Goal: Task Accomplishment & Management: Manage account settings

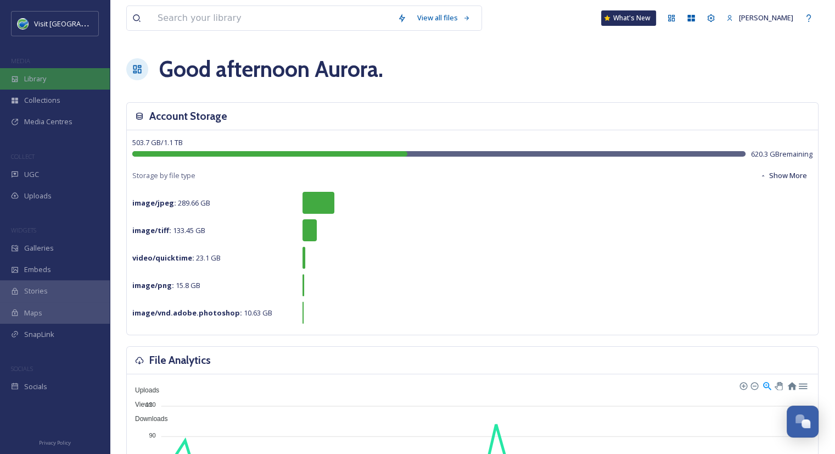
click at [44, 80] on span "Library" at bounding box center [35, 79] width 22 height 10
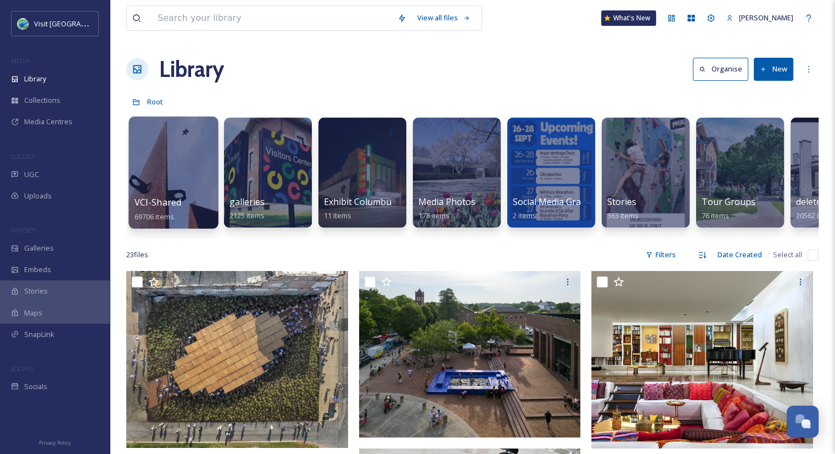
click at [164, 168] on div at bounding box center [174, 172] width 90 height 112
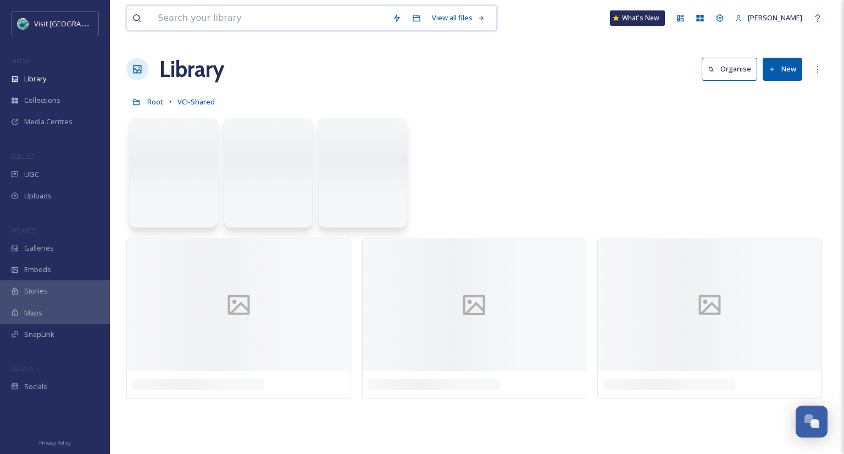
click at [216, 18] on input at bounding box center [269, 18] width 235 height 24
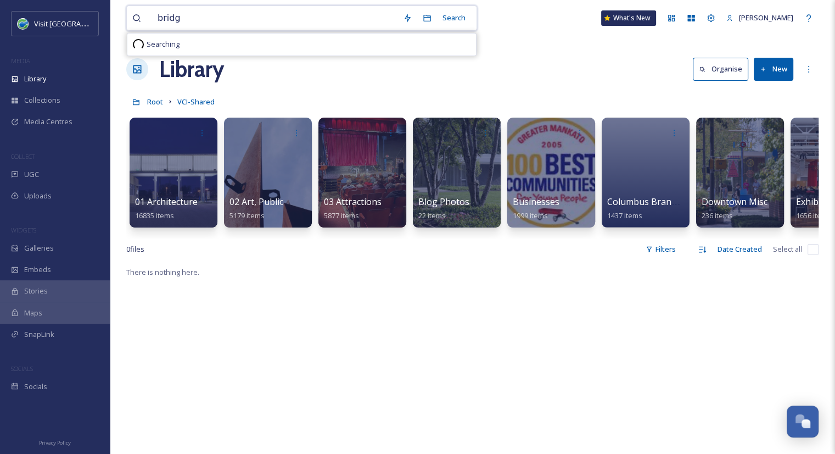
type input "bridge"
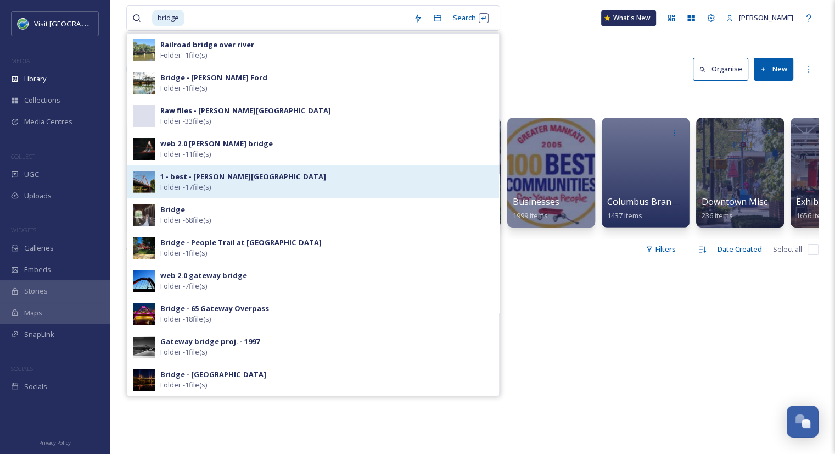
click at [193, 177] on strong "1 - best - Stewart Bridge" at bounding box center [243, 176] width 166 height 10
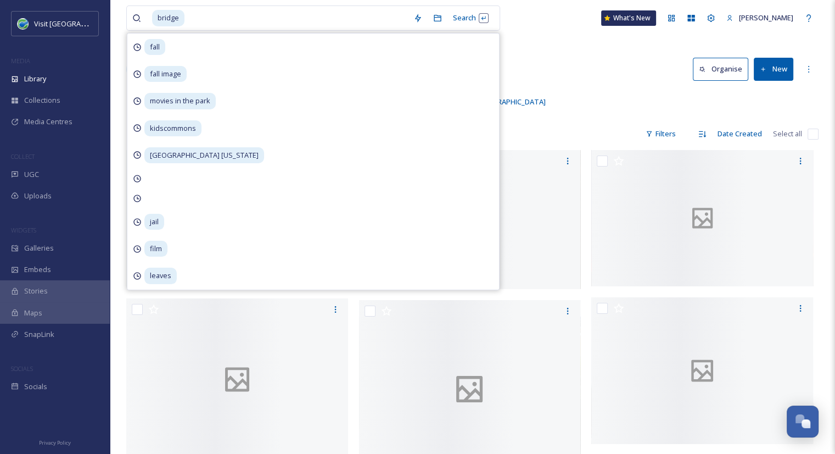
click at [532, 14] on div "bridge Search fall fall image movies in the park kidscommons nashville indiana …" at bounding box center [472, 18] width 693 height 36
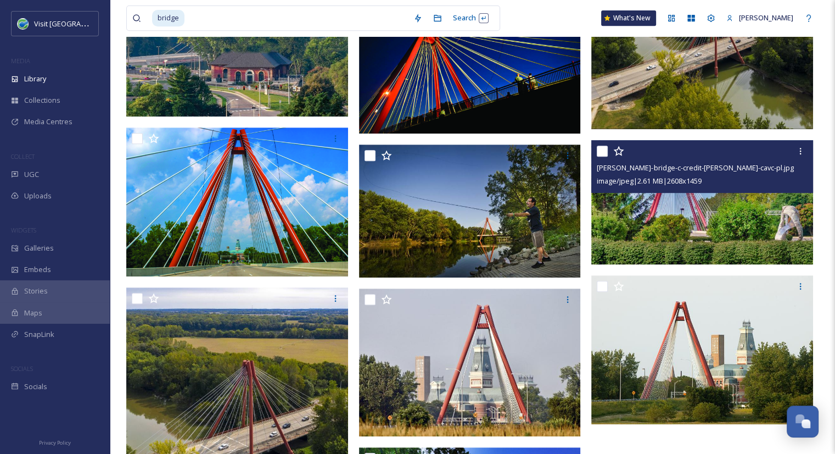
scroll to position [504, 0]
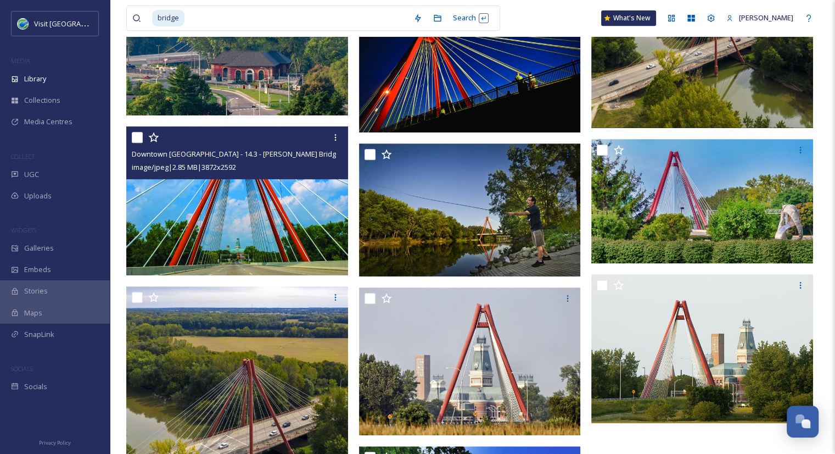
click at [294, 213] on img at bounding box center [237, 200] width 222 height 149
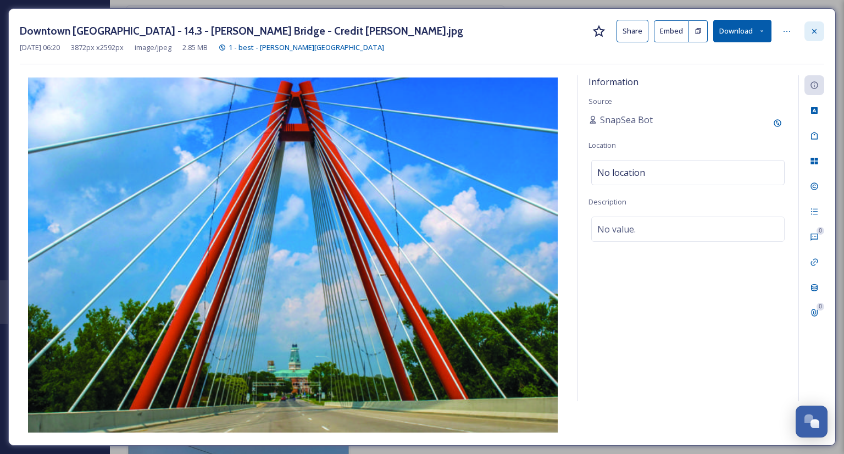
click at [817, 25] on div at bounding box center [814, 31] width 20 height 20
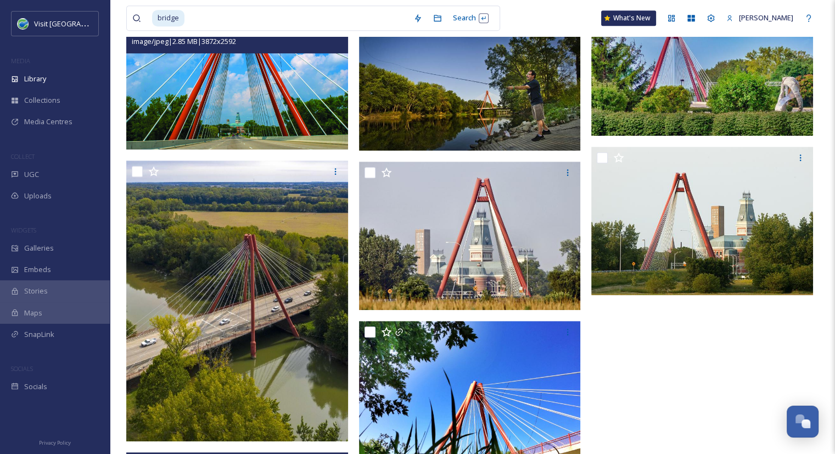
scroll to position [630, 0]
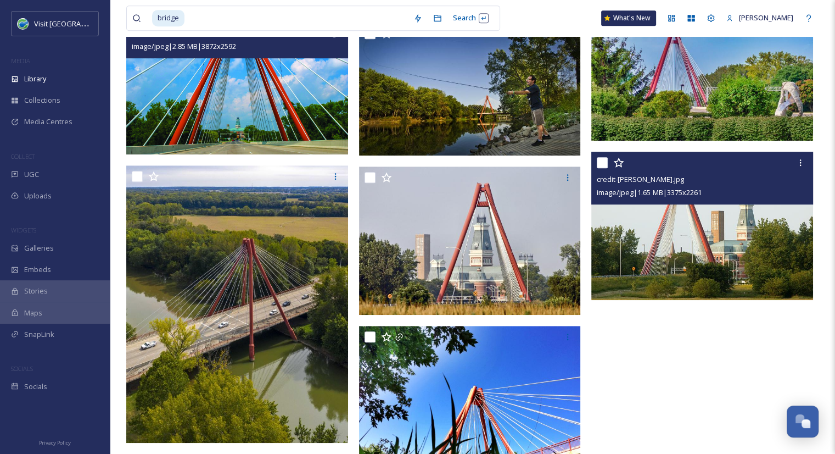
click at [621, 266] on img at bounding box center [702, 226] width 222 height 149
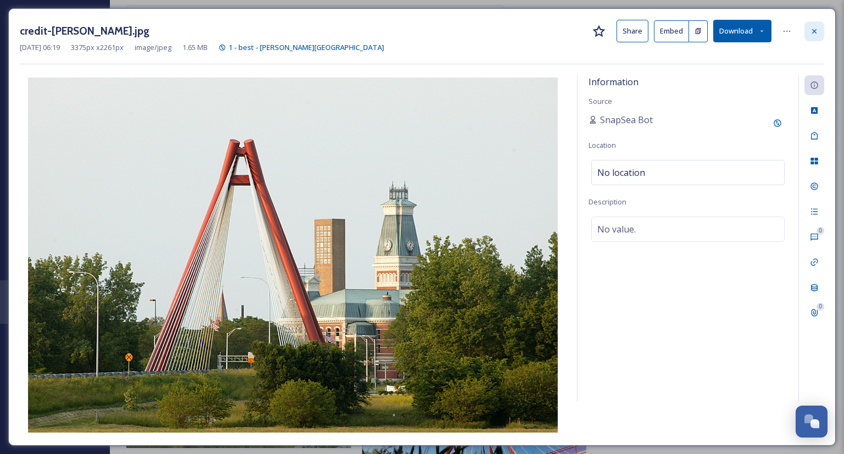
click at [819, 36] on div at bounding box center [814, 31] width 20 height 20
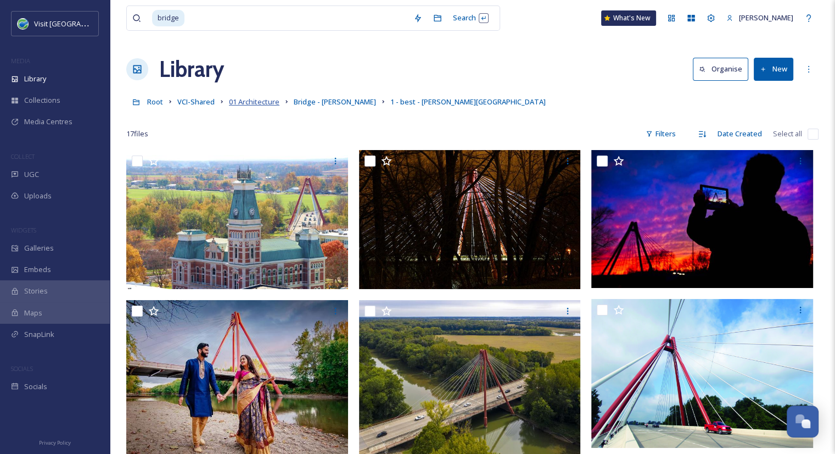
click at [242, 107] on span "01 Architecture" at bounding box center [254, 102] width 51 height 10
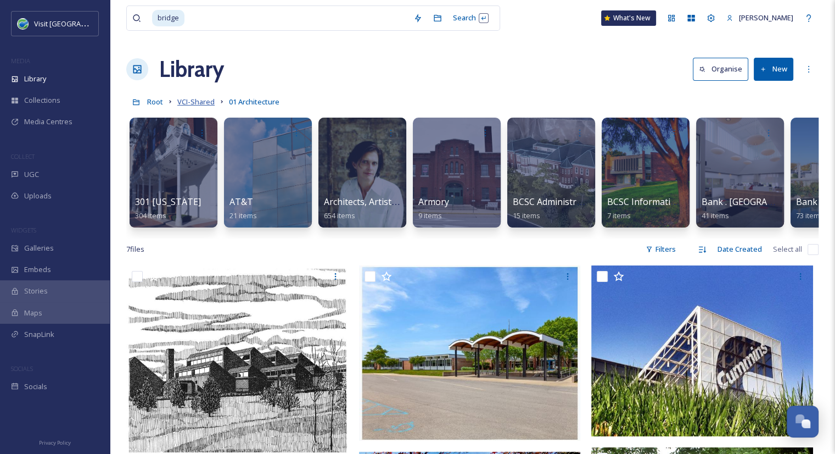
click at [205, 99] on span "VCI-Shared" at bounding box center [195, 102] width 37 height 10
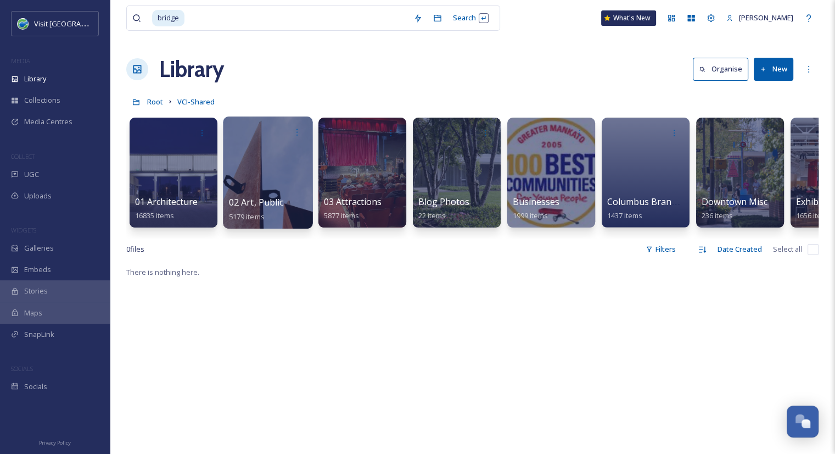
click at [260, 207] on span "02 Art, Public" at bounding box center [256, 202] width 55 height 12
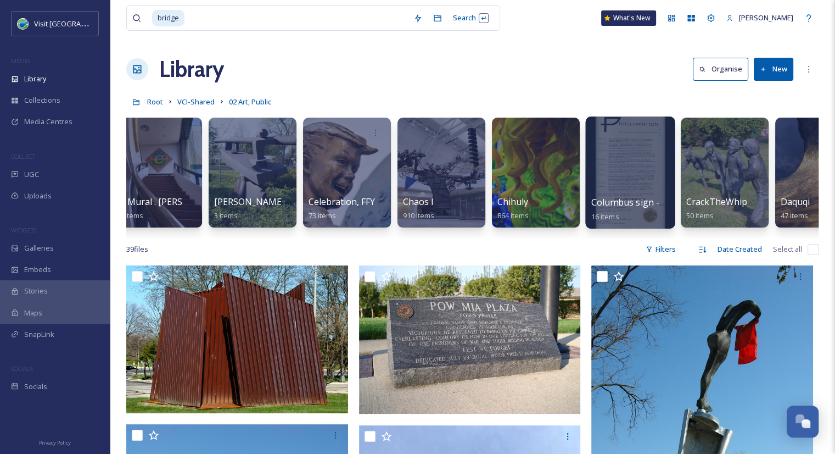
scroll to position [0, 305]
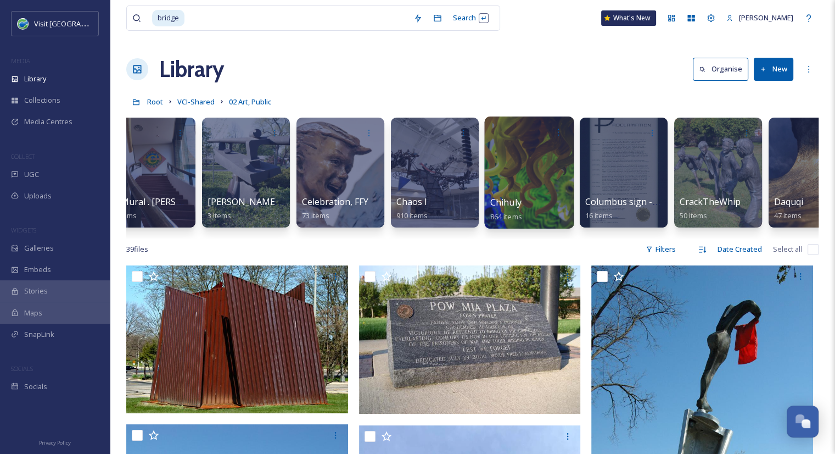
click at [509, 204] on span "Chihuly" at bounding box center [505, 202] width 31 height 12
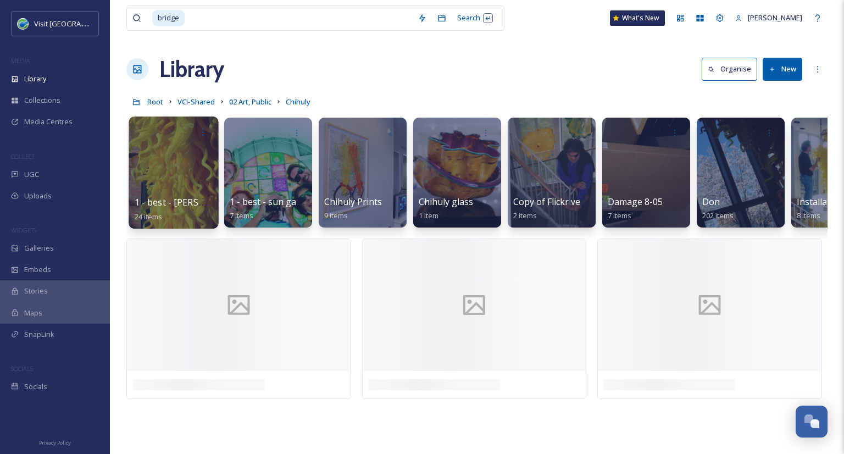
click at [196, 188] on div at bounding box center [174, 172] width 90 height 112
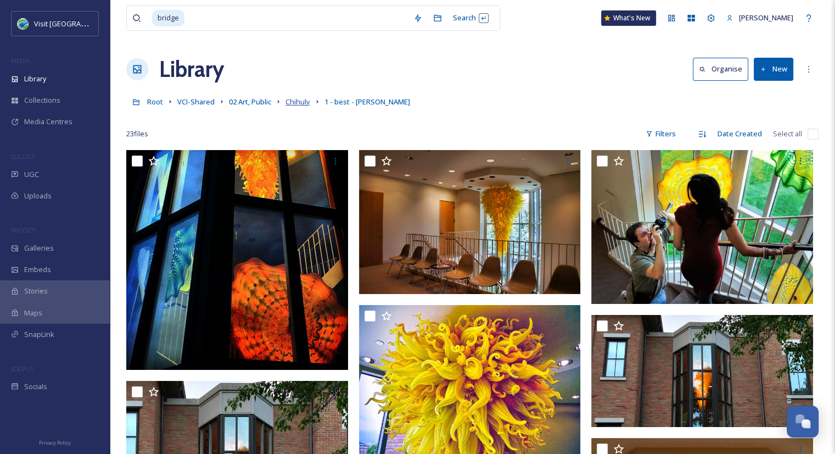
click at [300, 103] on span "Chihuly" at bounding box center [298, 102] width 25 height 10
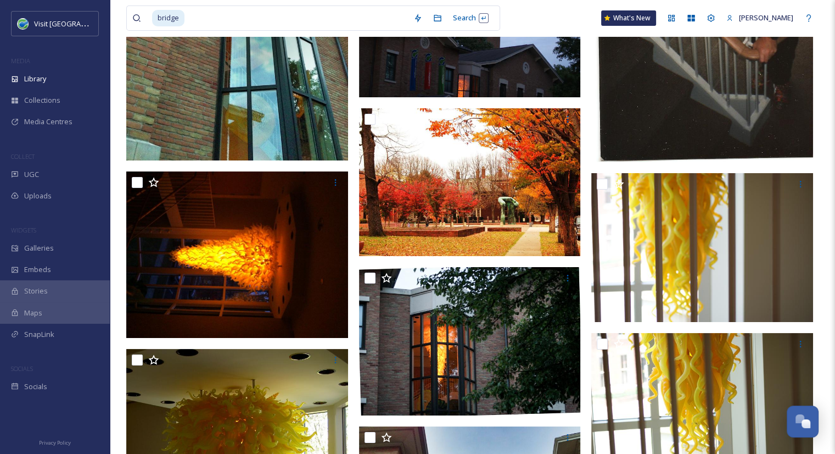
scroll to position [7973, 0]
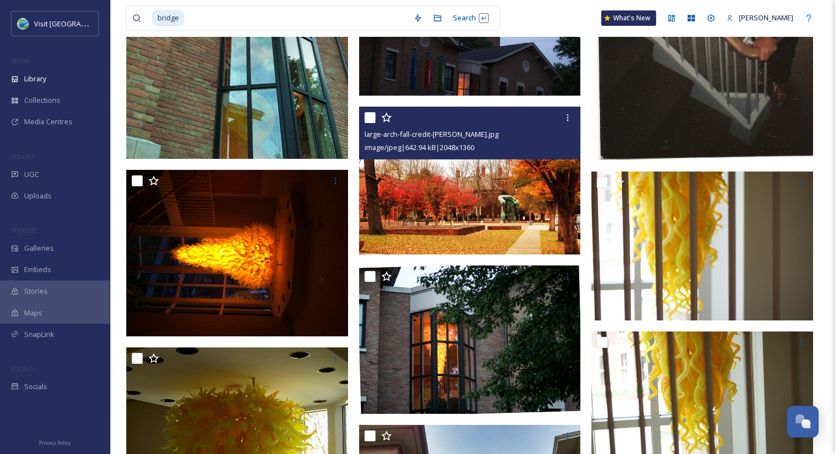
click at [501, 210] on img at bounding box center [470, 180] width 222 height 147
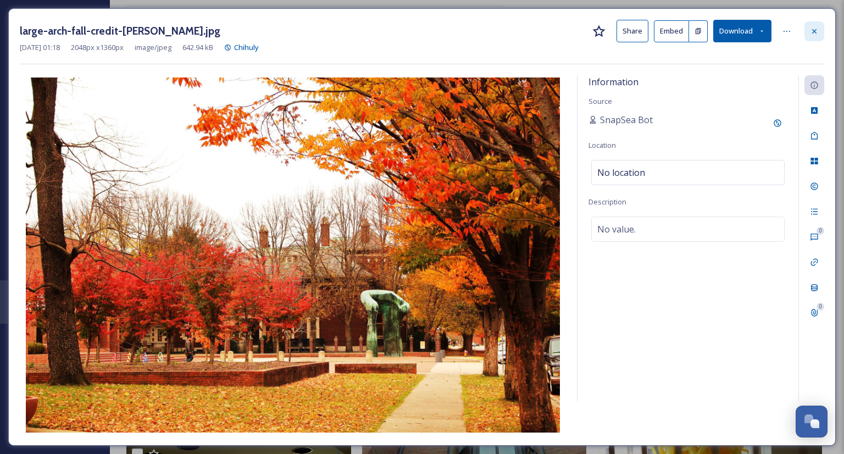
click at [811, 35] on icon at bounding box center [813, 31] width 9 height 9
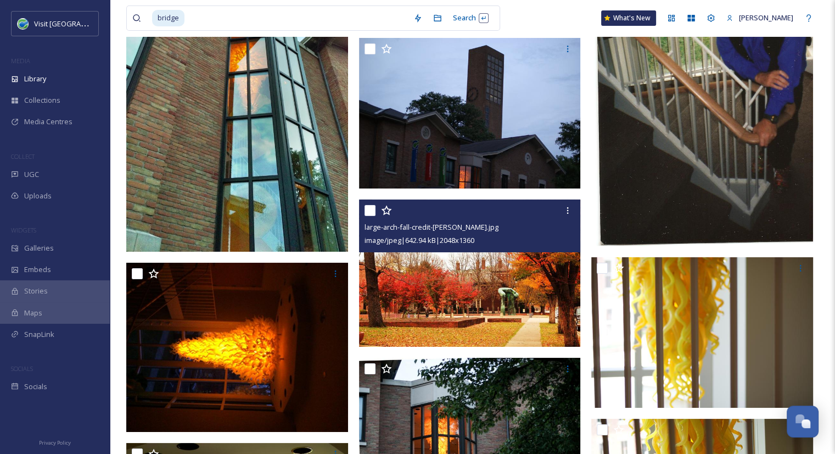
click at [370, 216] on input "checkbox" at bounding box center [370, 210] width 11 height 11
checkbox input "true"
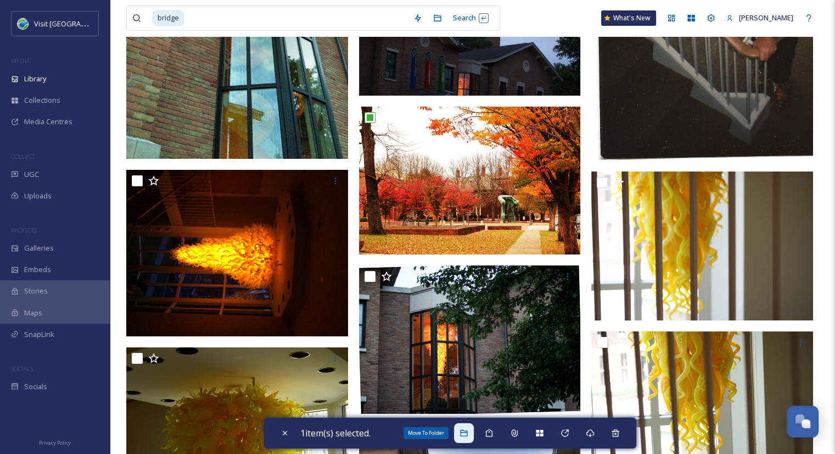
click at [474, 433] on div "Move To Folder" at bounding box center [464, 433] width 20 height 20
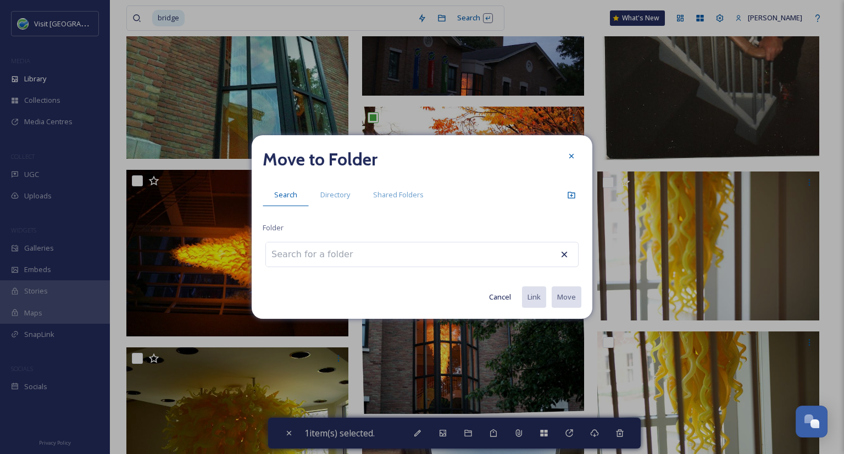
click at [358, 258] on input at bounding box center [326, 254] width 121 height 24
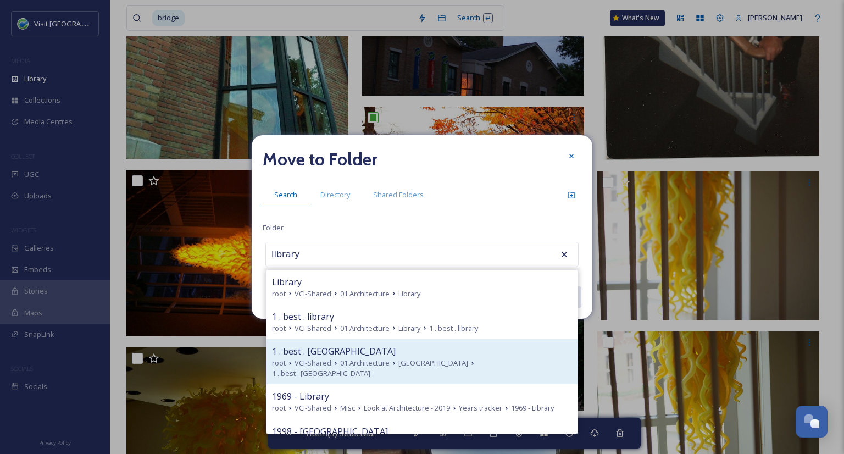
click at [321, 358] on span "VCI-Shared" at bounding box center [312, 363] width 37 height 10
type input "1 . best . library plaza"
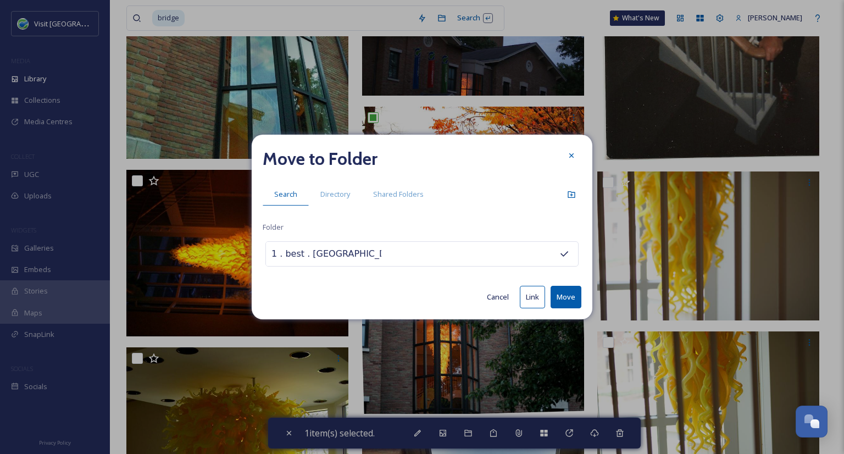
click at [571, 293] on button "Move" at bounding box center [565, 297] width 31 height 23
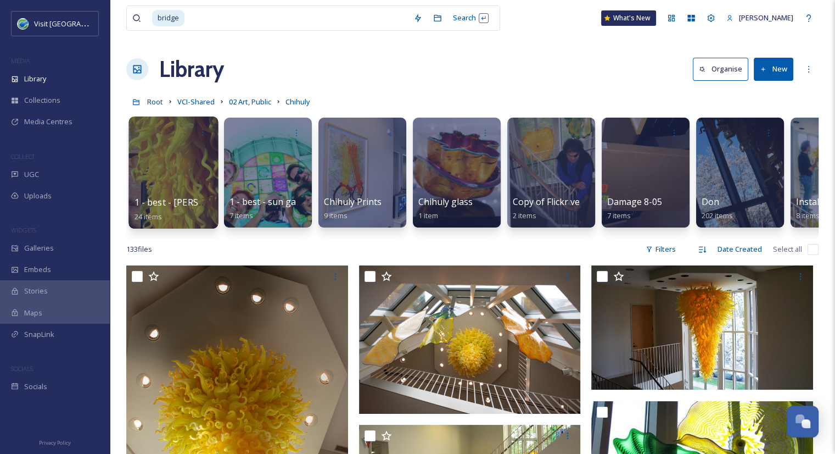
click at [196, 179] on div at bounding box center [174, 172] width 90 height 112
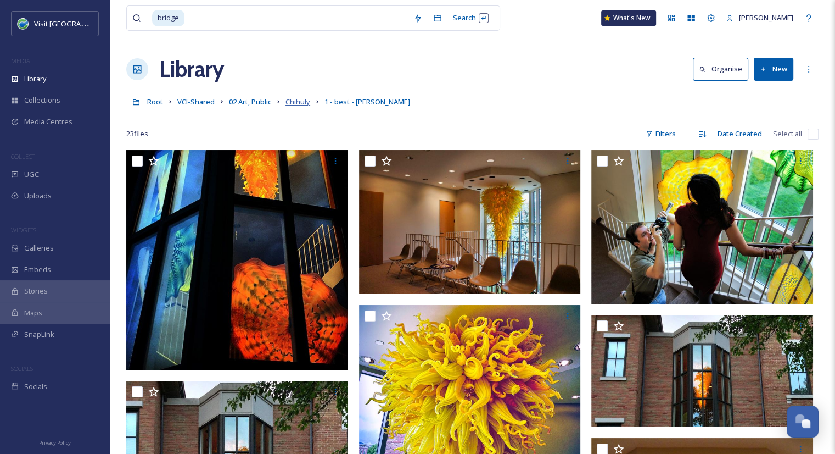
click at [308, 106] on span "Chihuly" at bounding box center [298, 102] width 25 height 10
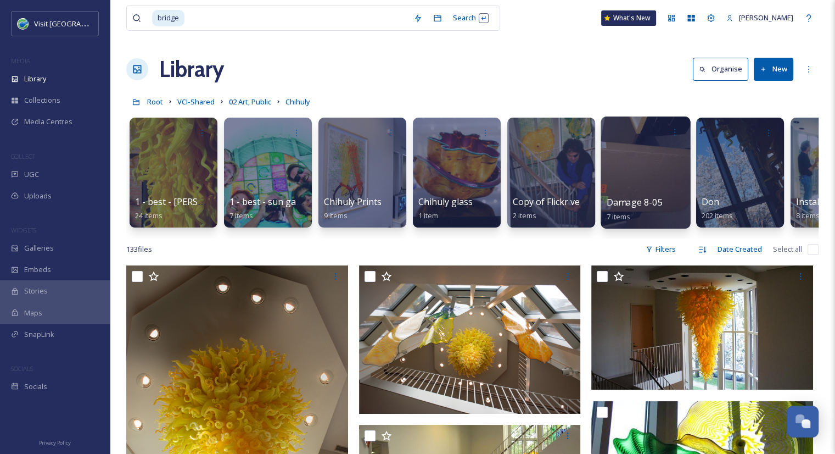
click at [624, 205] on span "Damage 8-05" at bounding box center [635, 202] width 56 height 12
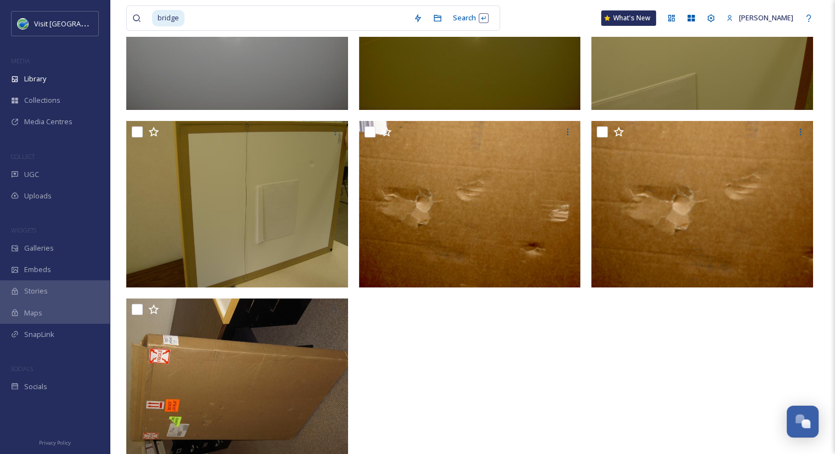
scroll to position [236, 0]
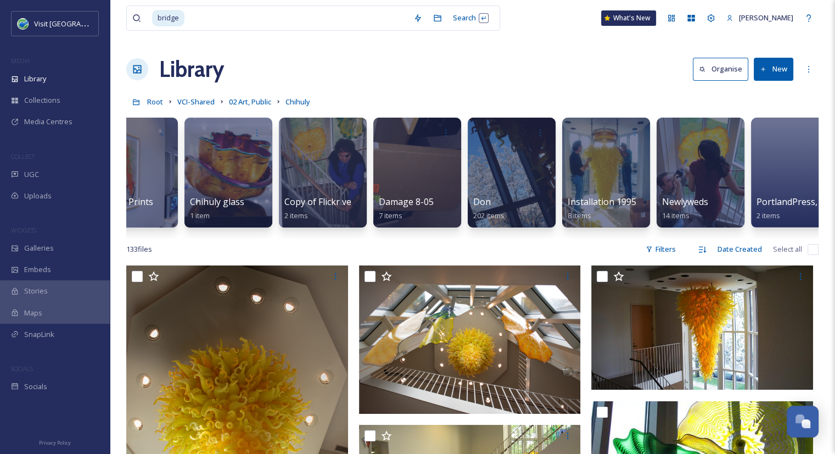
scroll to position [0, 230]
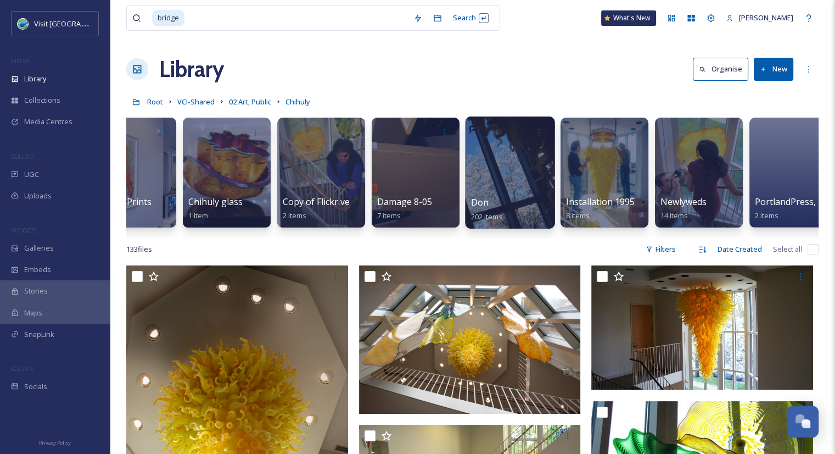
click at [492, 198] on div "Don 202 items" at bounding box center [510, 209] width 79 height 27
click at [512, 202] on div "Don 202 items" at bounding box center [510, 209] width 79 height 27
click at [540, 132] on icon at bounding box center [539, 131] width 9 height 9
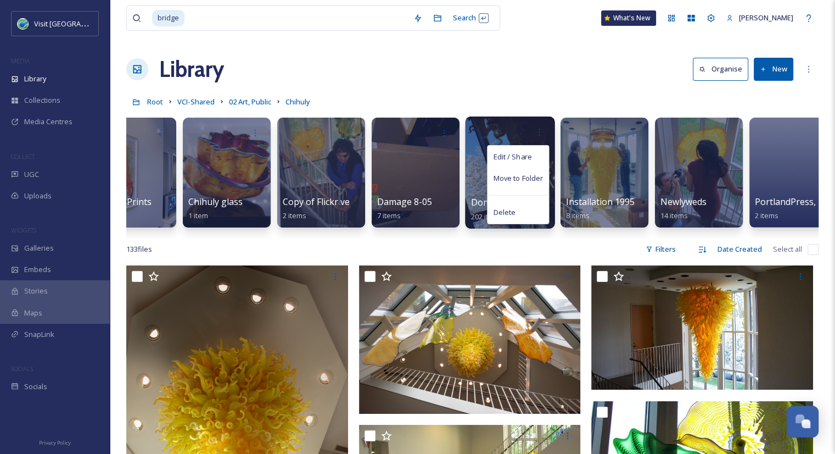
click at [472, 173] on div at bounding box center [510, 172] width 90 height 112
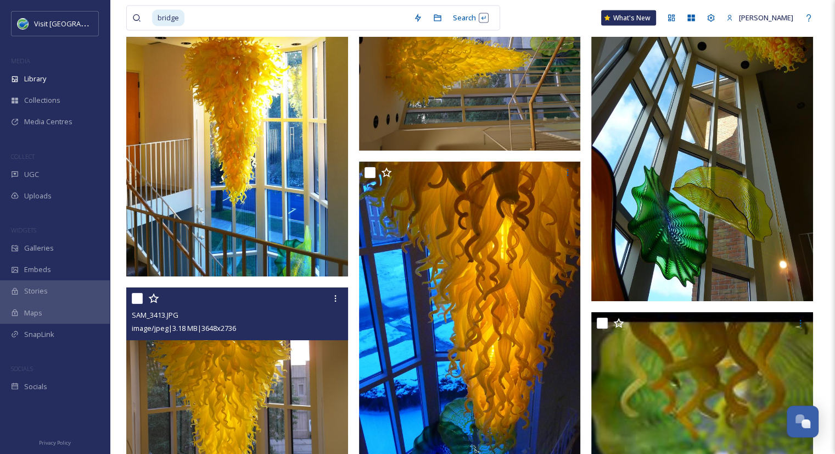
scroll to position [6900, 0]
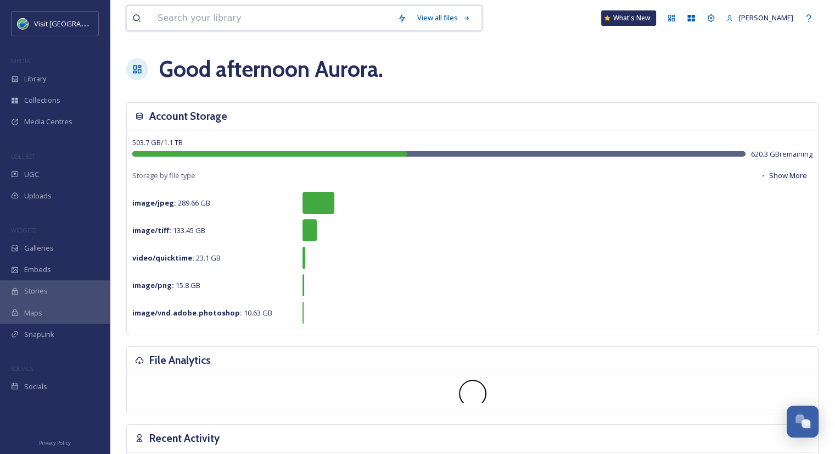
click at [214, 26] on input at bounding box center [272, 18] width 240 height 24
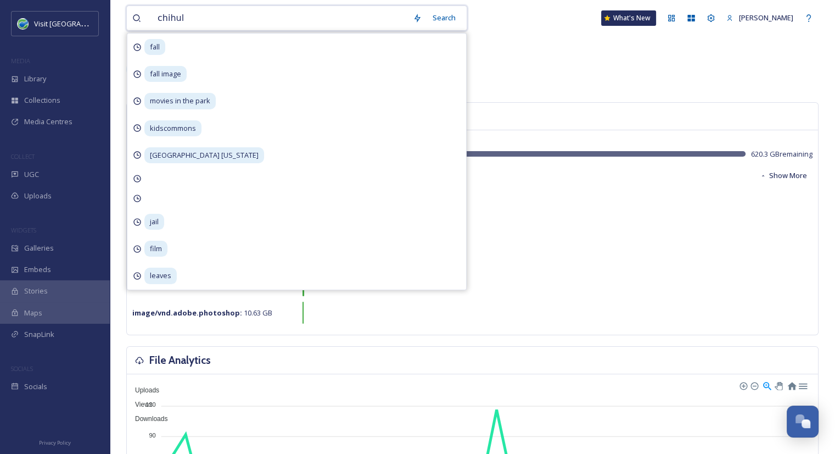
type input "chihuly"
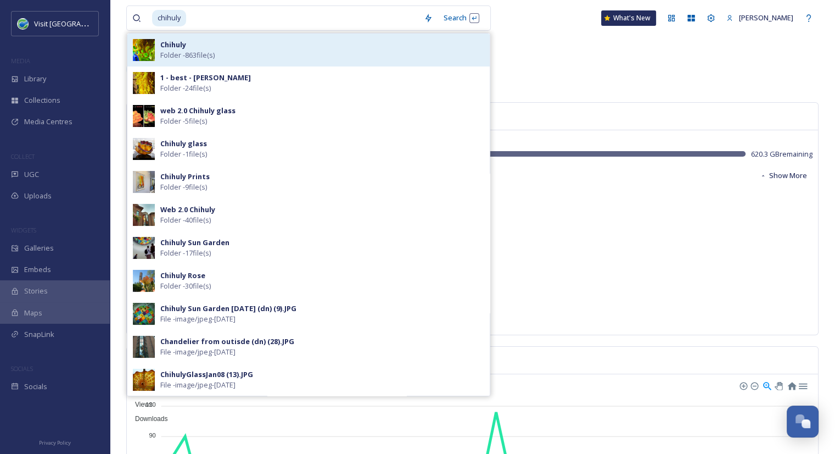
click at [173, 51] on span "Folder - 863 file(s)" at bounding box center [187, 55] width 54 height 10
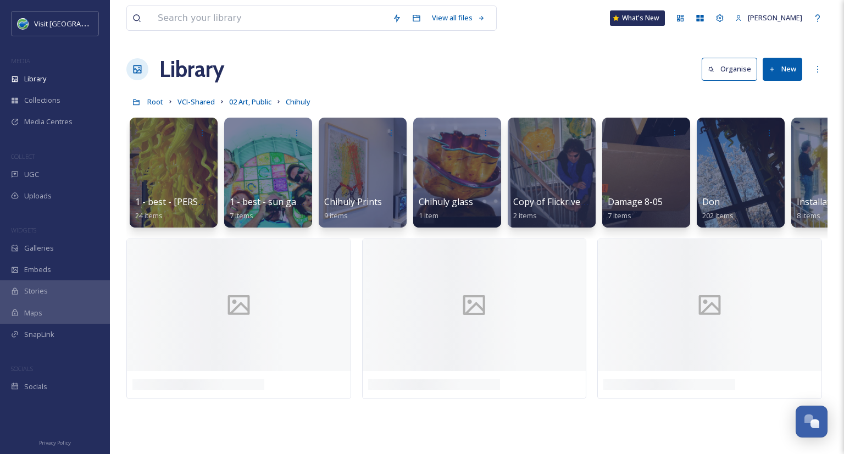
click at [436, 58] on div "Library Organise New" at bounding box center [476, 69] width 701 height 33
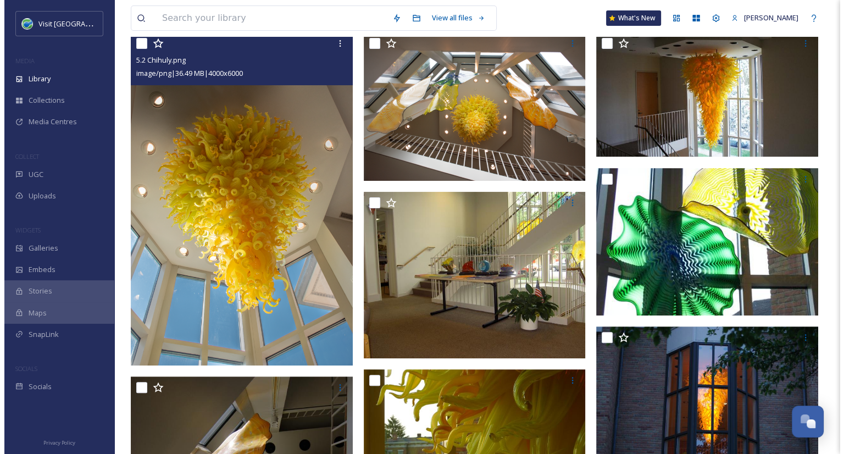
scroll to position [235, 0]
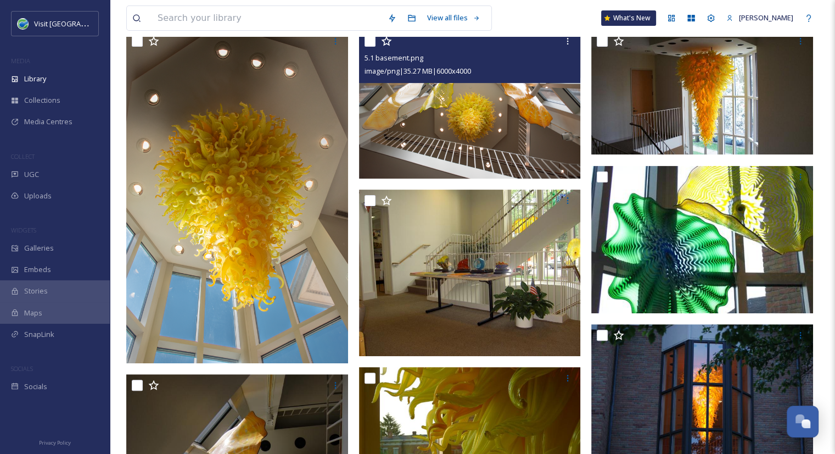
click at [455, 153] on img at bounding box center [470, 104] width 222 height 148
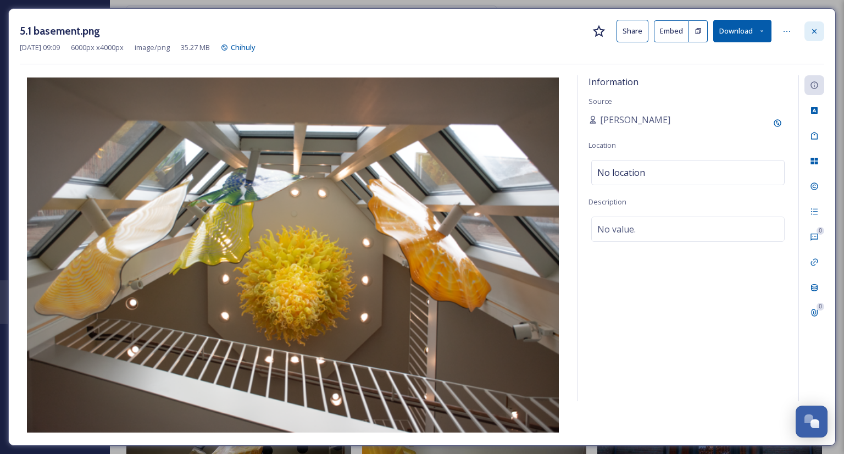
click at [818, 25] on div at bounding box center [814, 31] width 20 height 20
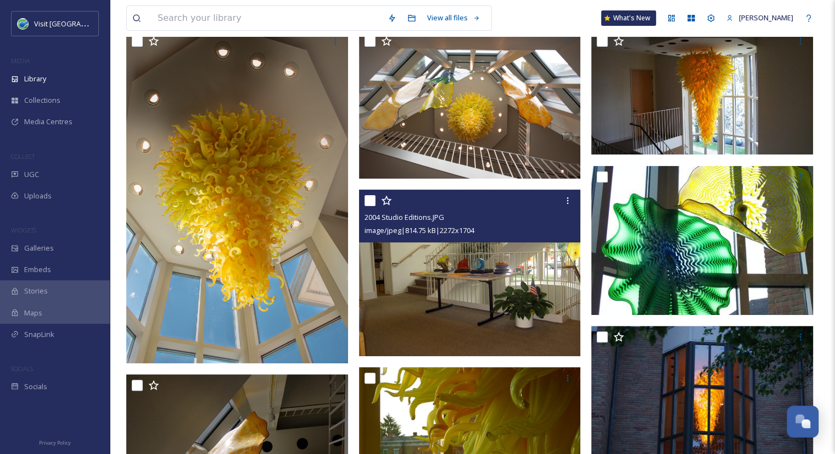
click at [479, 307] on img at bounding box center [470, 272] width 222 height 166
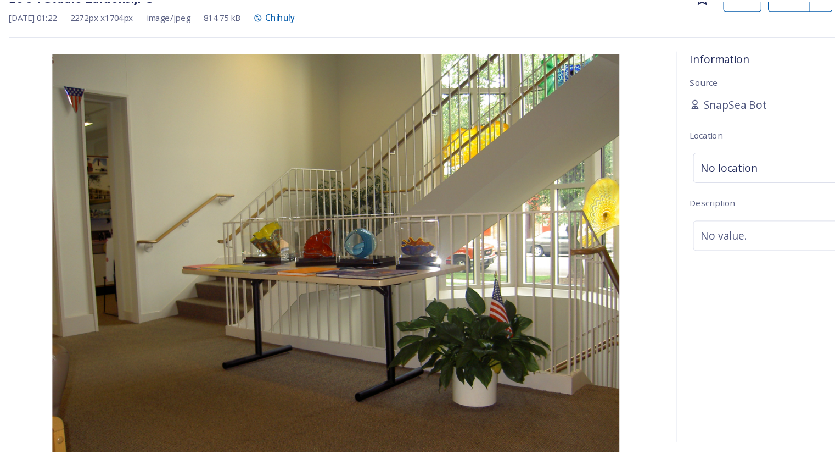
scroll to position [235, 0]
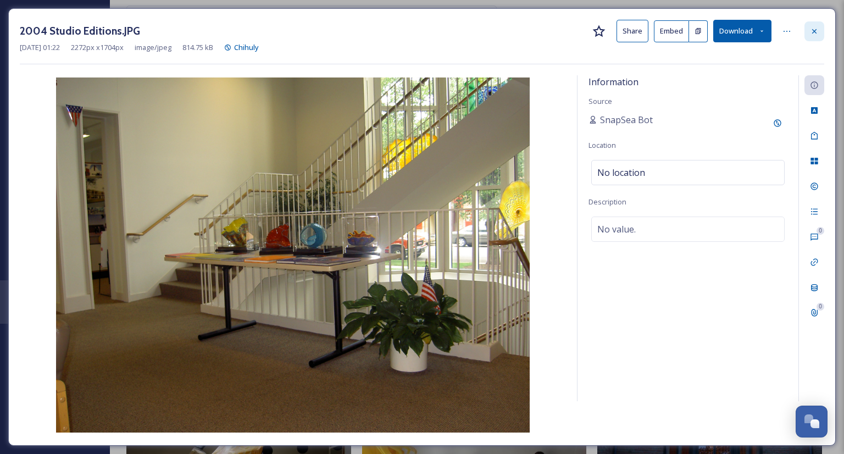
click at [813, 29] on icon at bounding box center [814, 31] width 4 height 4
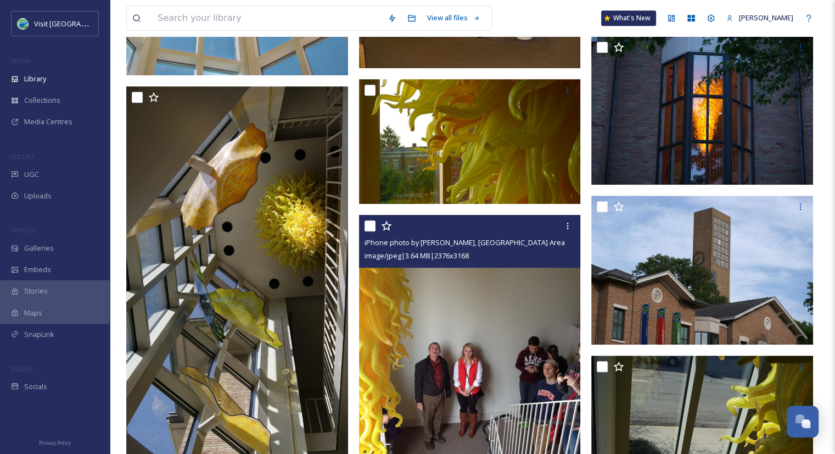
scroll to position [561, 0]
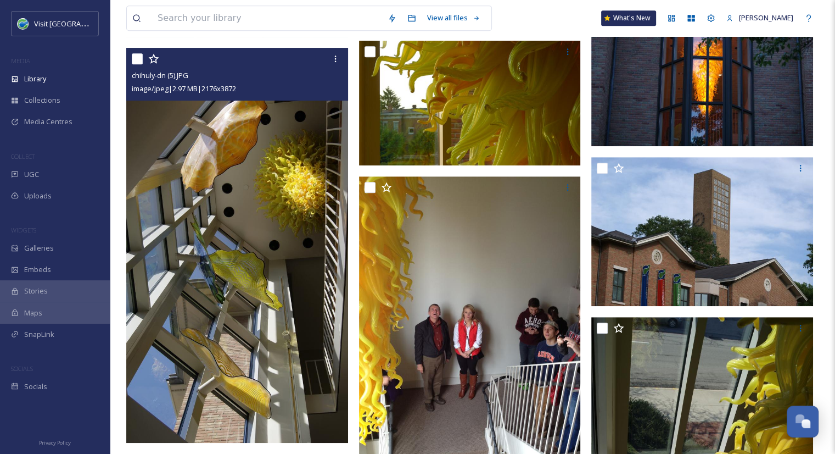
click at [298, 211] on img at bounding box center [237, 245] width 222 height 395
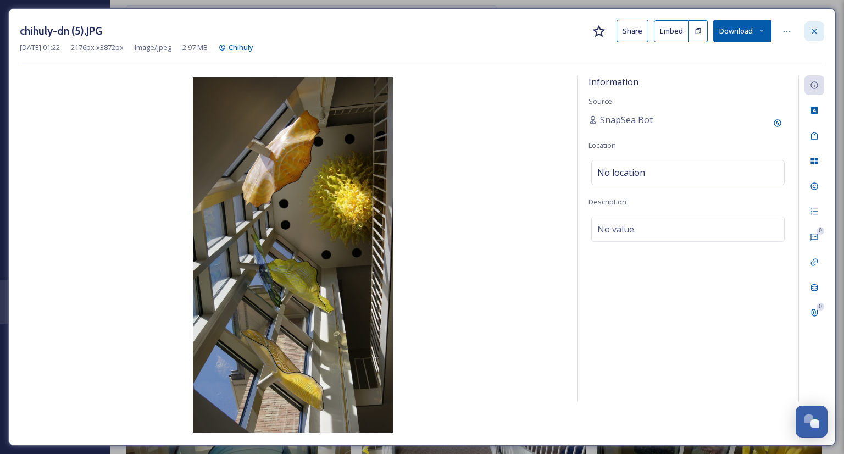
click at [812, 32] on icon at bounding box center [813, 31] width 9 height 9
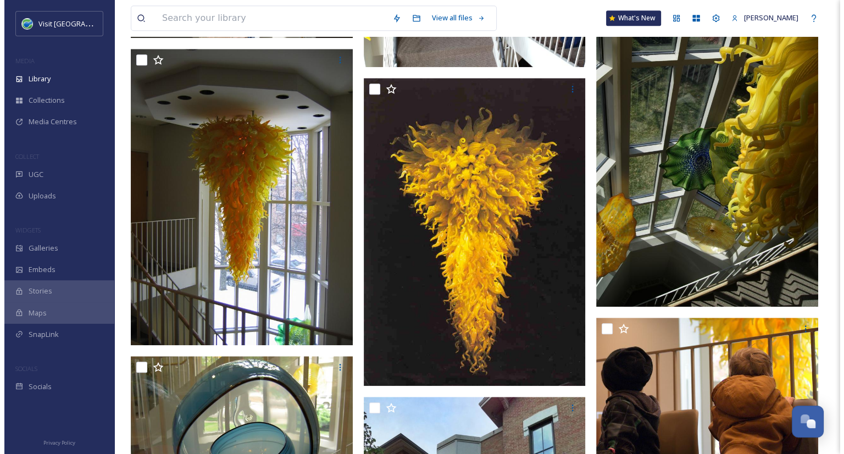
scroll to position [946, 0]
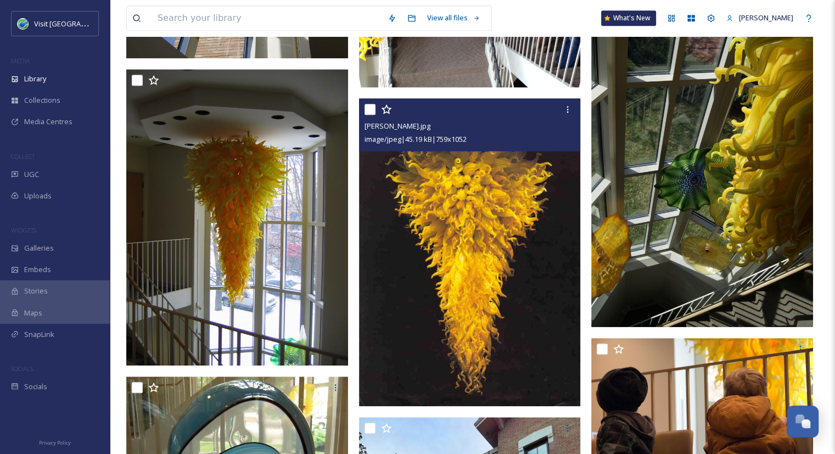
click at [453, 226] on img at bounding box center [470, 252] width 222 height 308
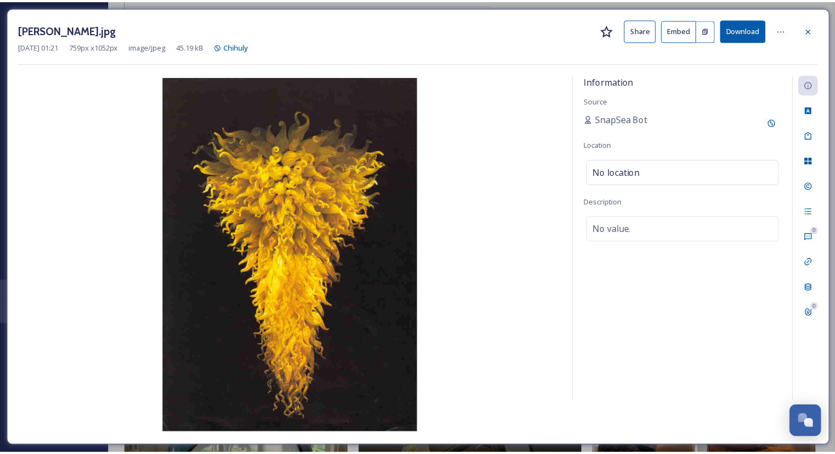
scroll to position [945, 0]
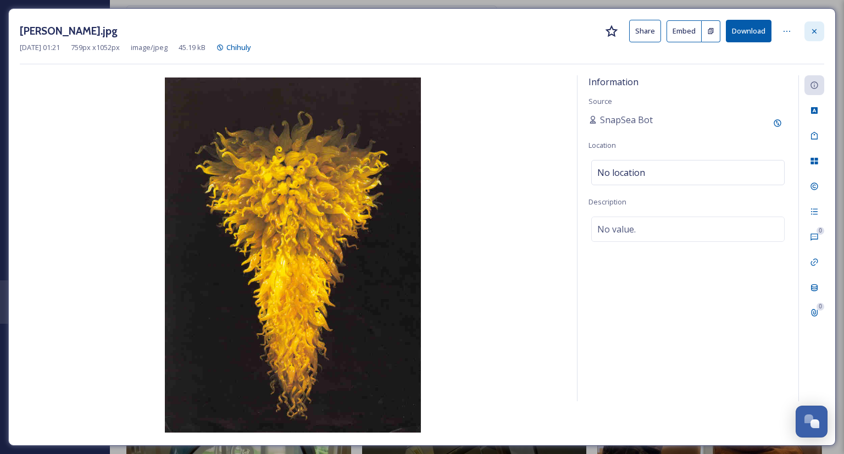
click at [813, 29] on icon at bounding box center [813, 31] width 9 height 9
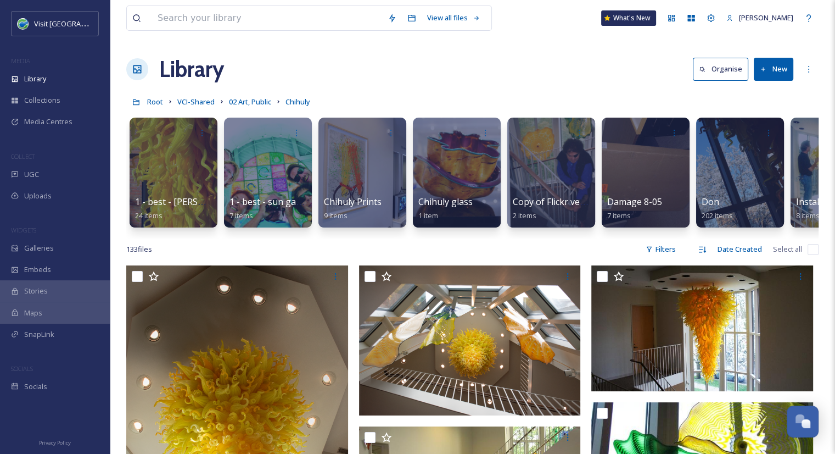
scroll to position [178, 0]
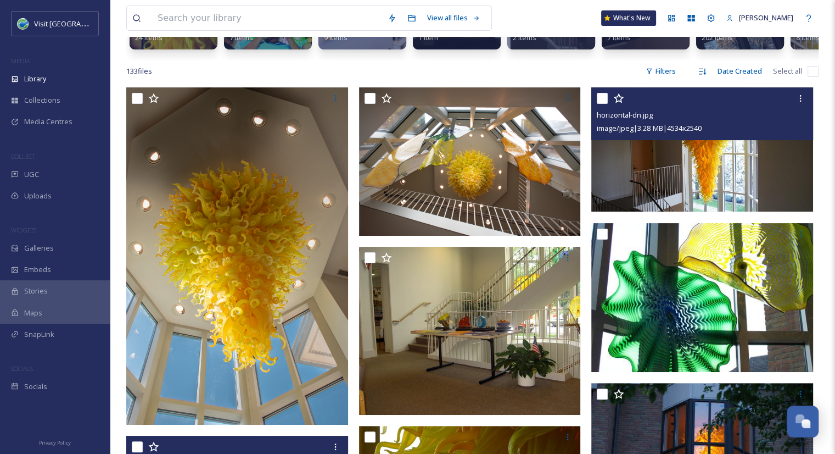
click at [725, 171] on img at bounding box center [702, 149] width 222 height 124
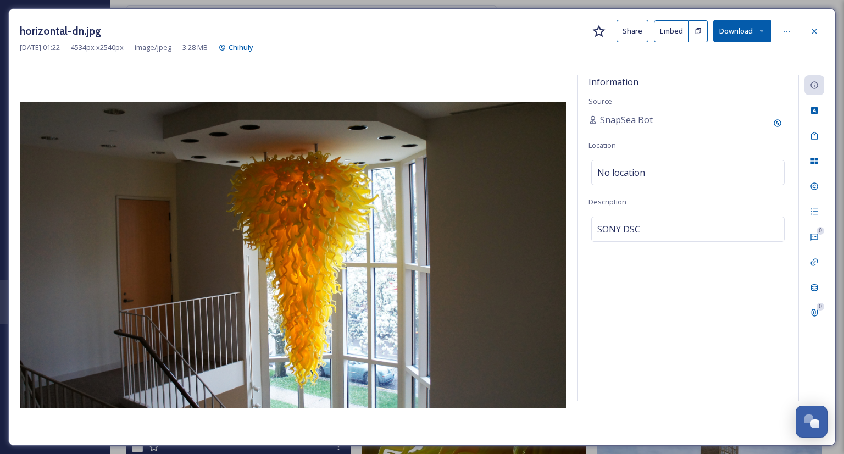
click at [763, 31] on icon at bounding box center [761, 30] width 7 height 7
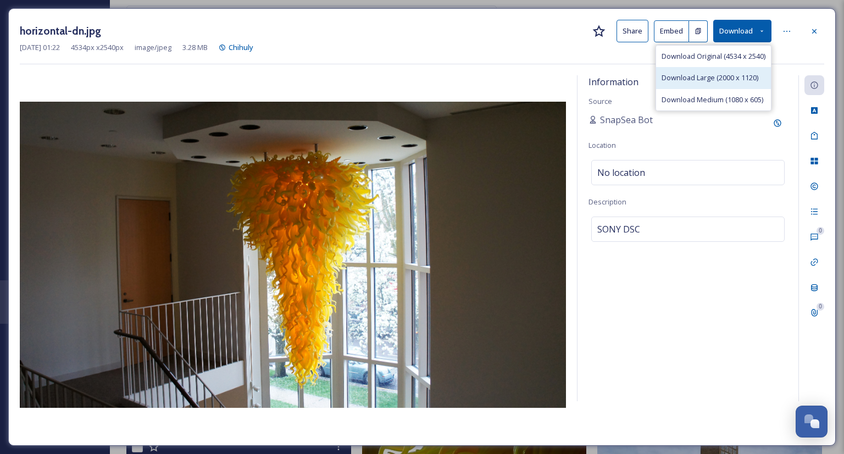
click at [701, 72] on span "Download Large (2000 x 1120)" at bounding box center [709, 77] width 97 height 10
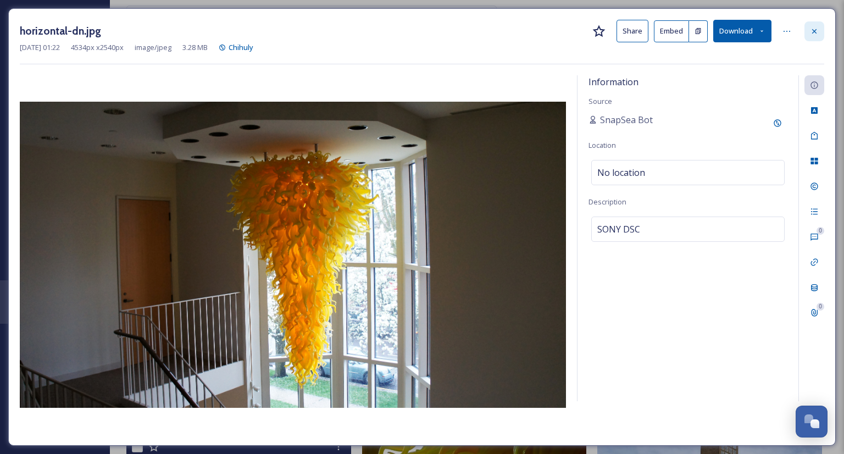
click at [816, 27] on icon at bounding box center [813, 31] width 9 height 9
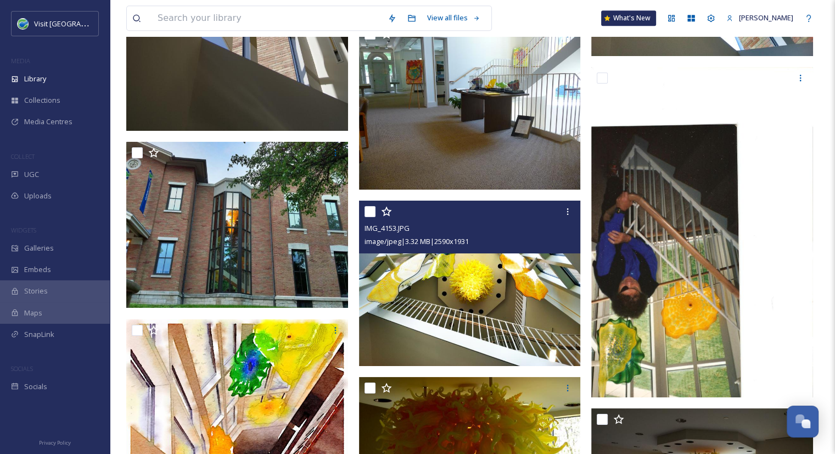
scroll to position [5565, 0]
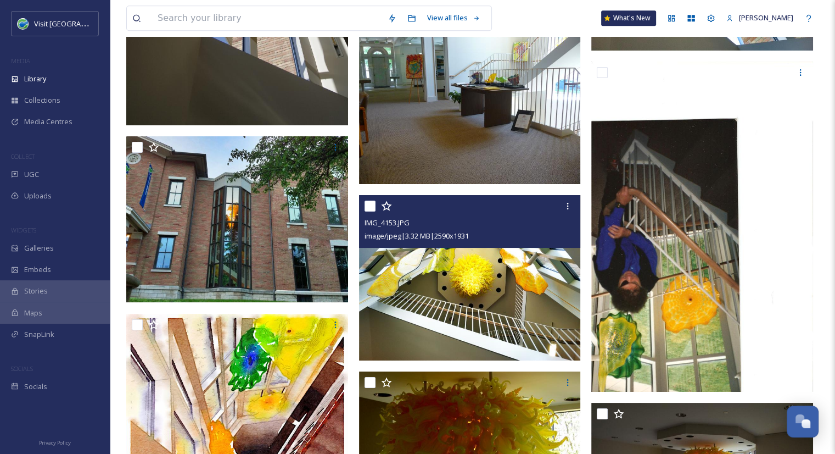
click at [523, 331] on img at bounding box center [470, 277] width 222 height 165
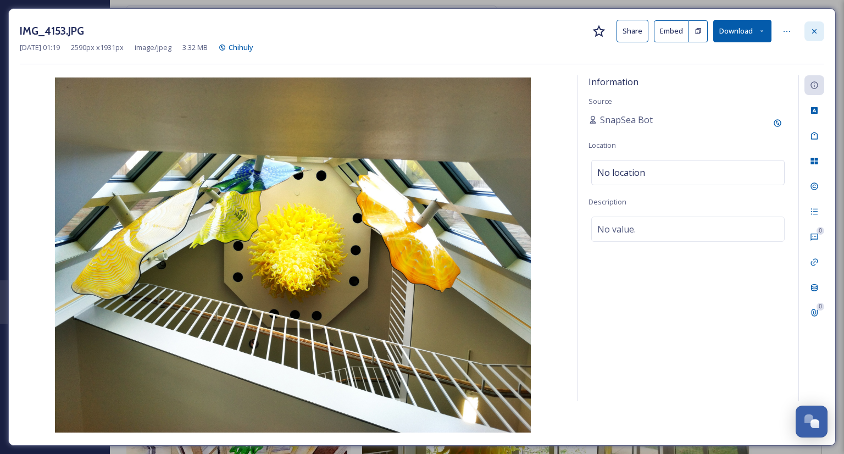
click at [815, 34] on icon at bounding box center [813, 31] width 9 height 9
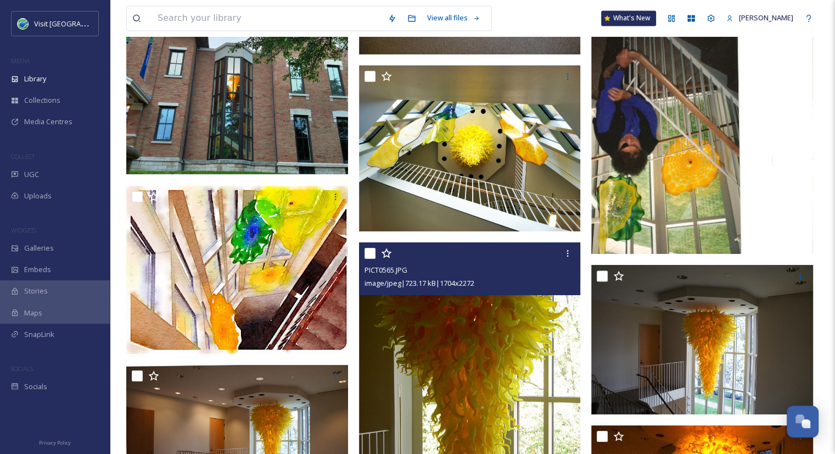
scroll to position [5761, 0]
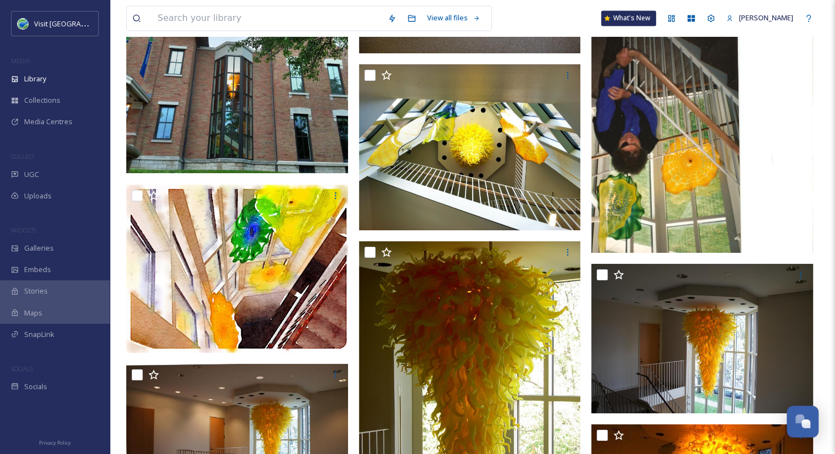
click at [349, 232] on div "chihuly-dn (5).JPG image/jpeg | 2.97 MB | 2176 x 3872" at bounding box center [239, 193] width 227 height 11378
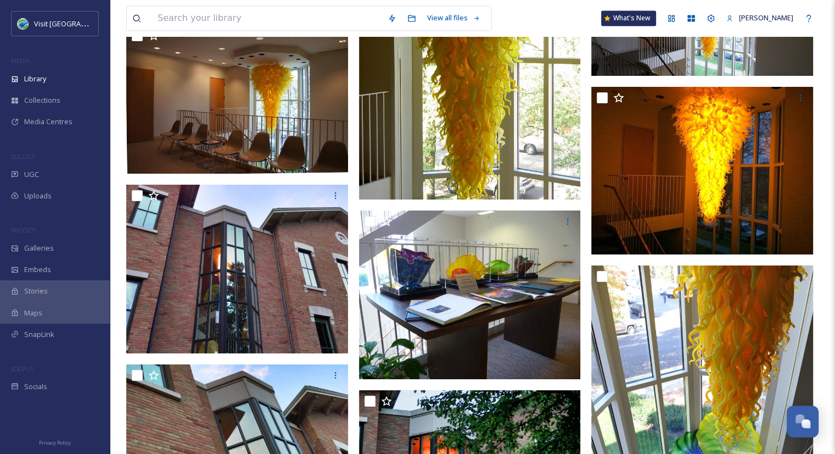
scroll to position [5877, 0]
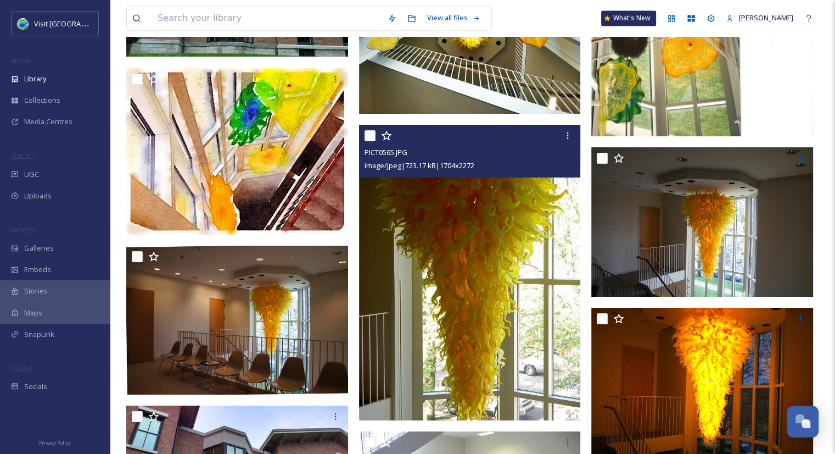
click at [490, 232] on img at bounding box center [470, 272] width 222 height 295
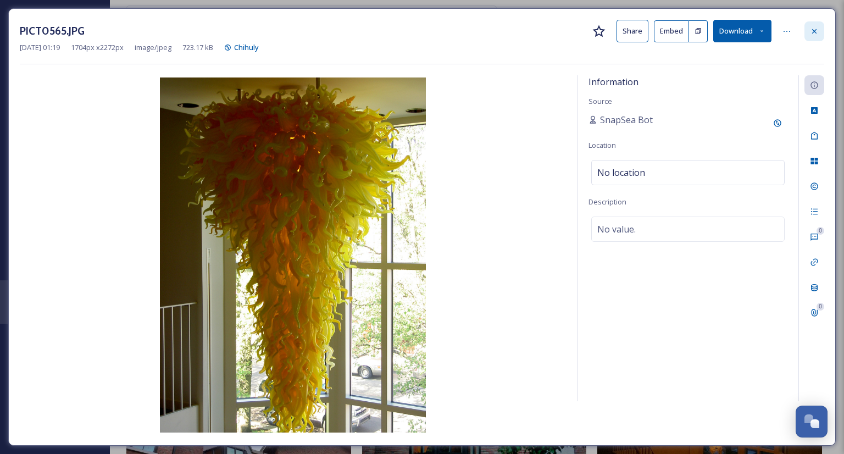
click at [814, 29] on icon at bounding box center [813, 31] width 9 height 9
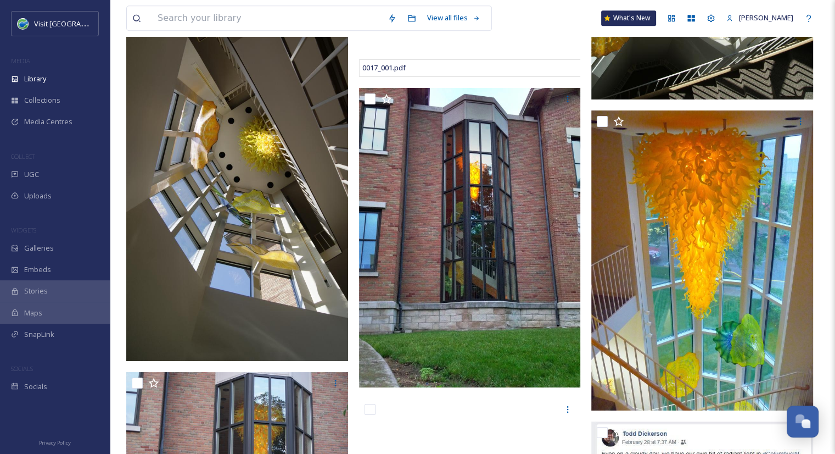
scroll to position [9670, 0]
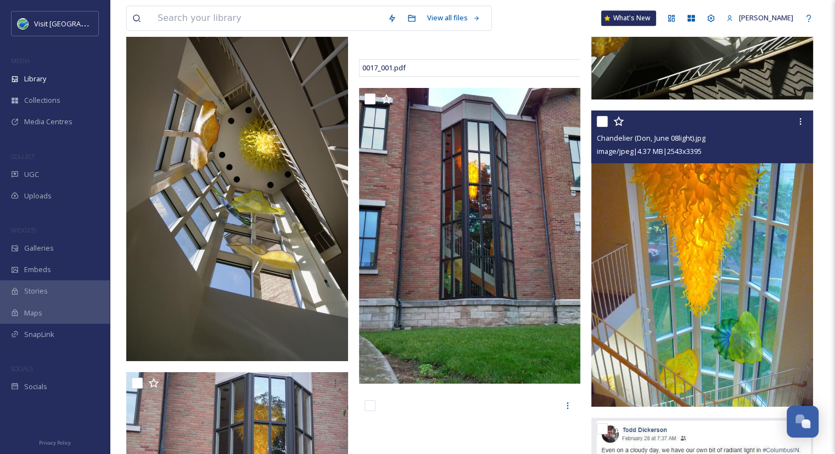
click at [701, 276] on img at bounding box center [702, 258] width 222 height 296
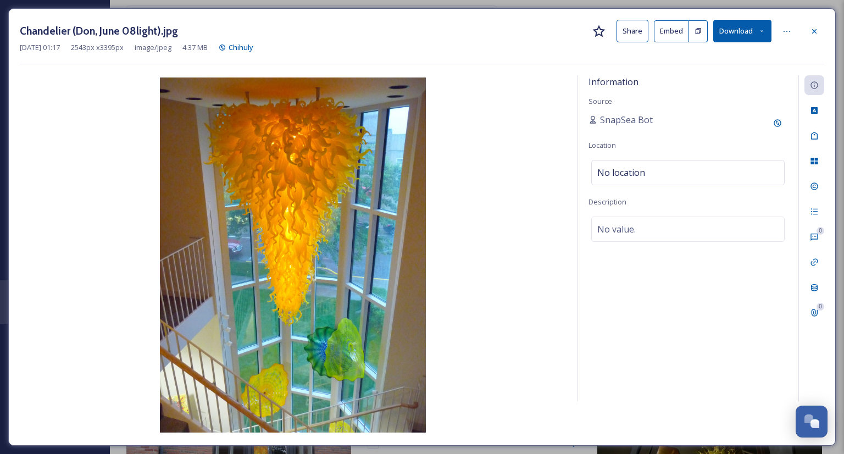
click at [756, 23] on button "Download" at bounding box center [742, 31] width 58 height 23
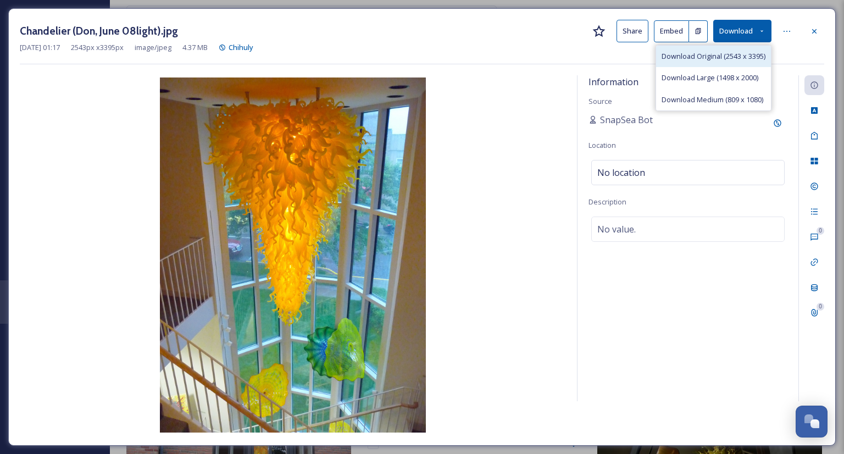
click at [756, 58] on span "Download Original (2543 x 3395)" at bounding box center [713, 56] width 104 height 10
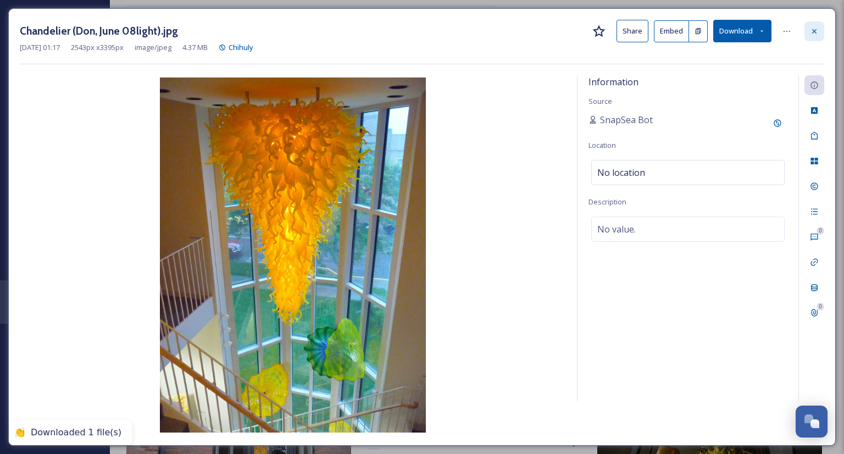
click at [808, 30] on div at bounding box center [814, 31] width 20 height 20
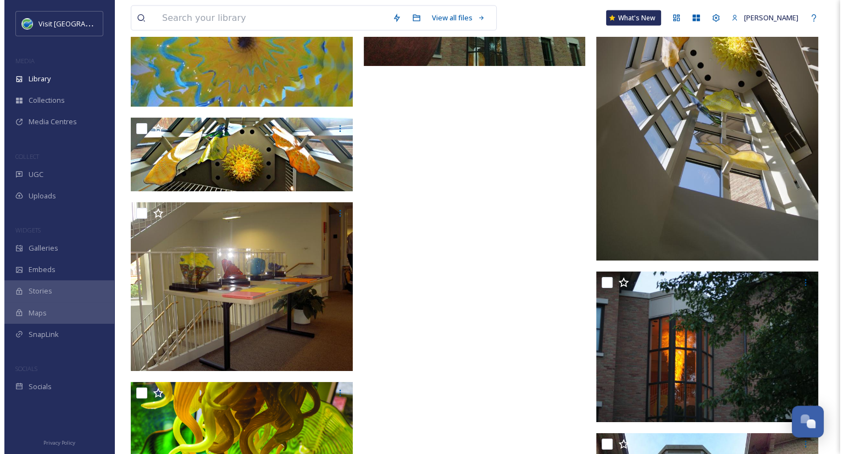
scroll to position [10906, 0]
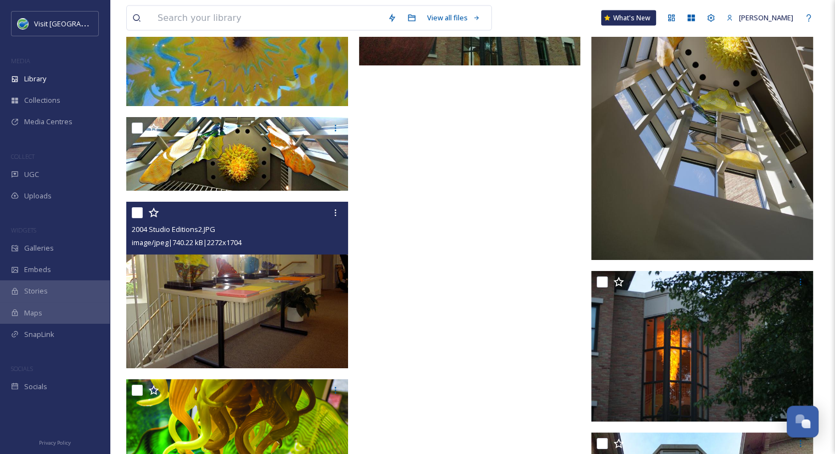
click at [228, 298] on img at bounding box center [237, 285] width 222 height 166
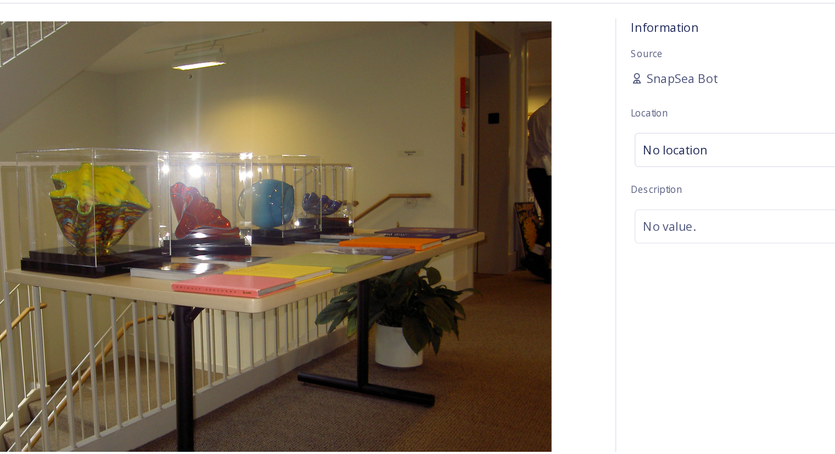
scroll to position [10906, 0]
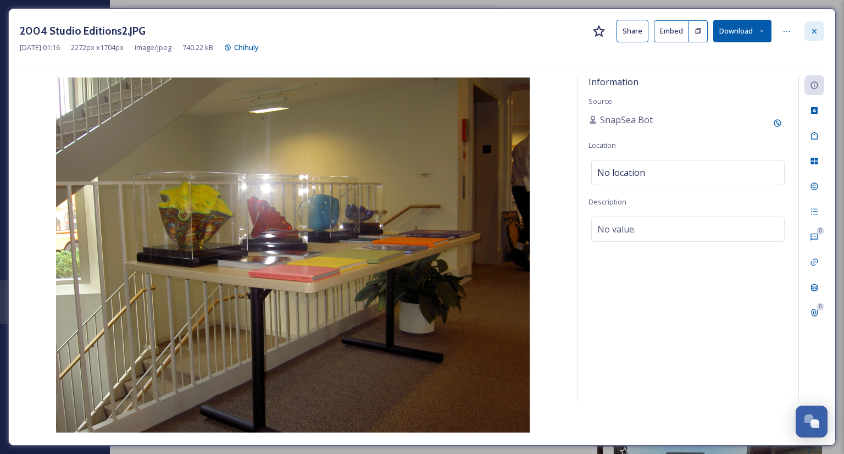
click at [817, 32] on icon at bounding box center [813, 31] width 9 height 9
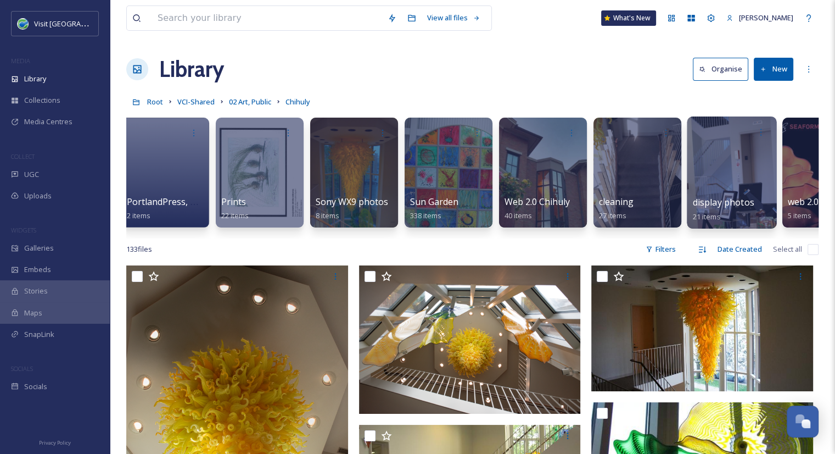
scroll to position [0, 913]
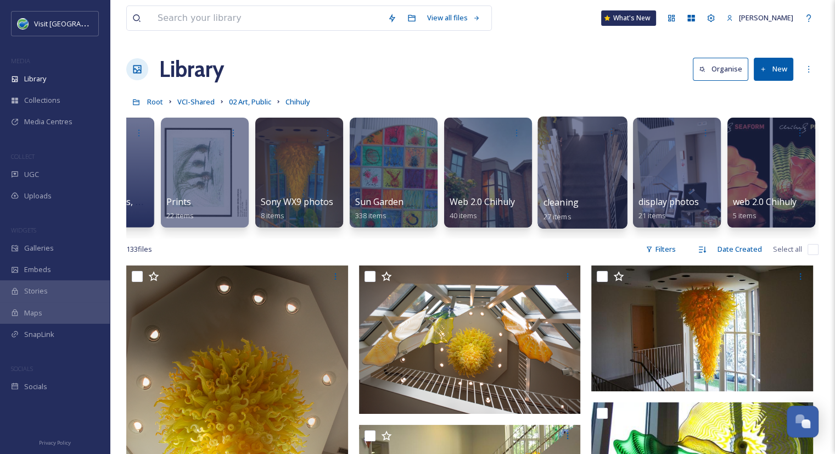
click at [574, 187] on div at bounding box center [583, 172] width 90 height 112
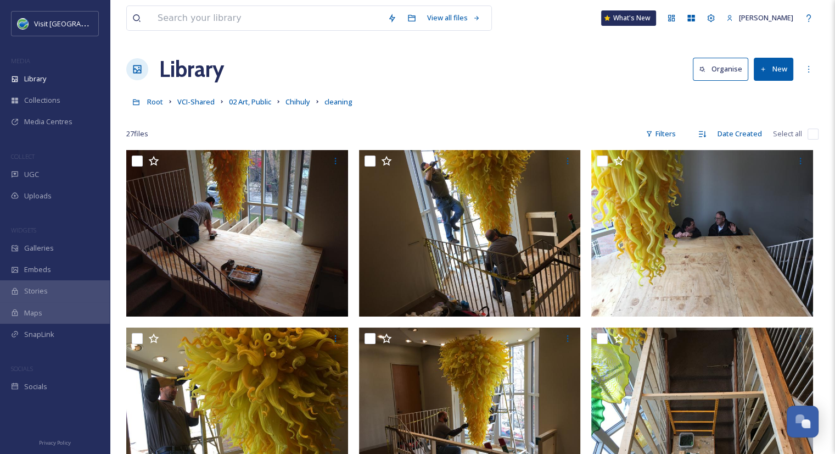
click at [552, 117] on div at bounding box center [472, 117] width 693 height 11
click at [810, 69] on icon at bounding box center [809, 69] width 9 height 9
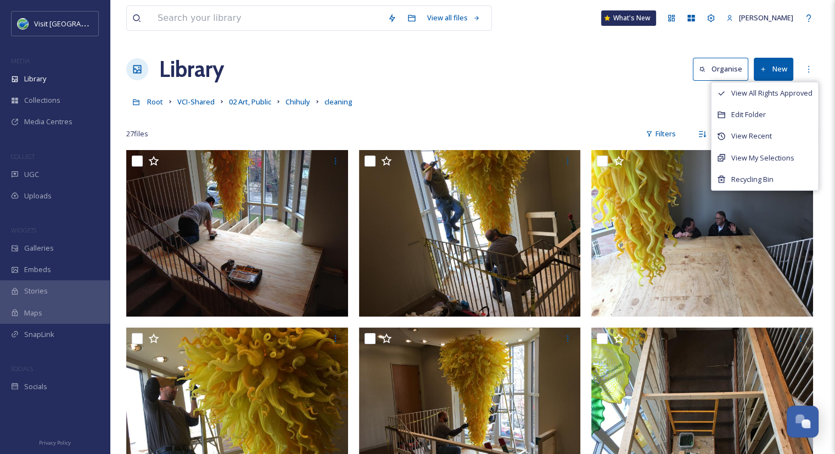
click at [599, 96] on div "Root VCI-Shared 02 Art, Public Chihuly cleaning" at bounding box center [472, 101] width 693 height 21
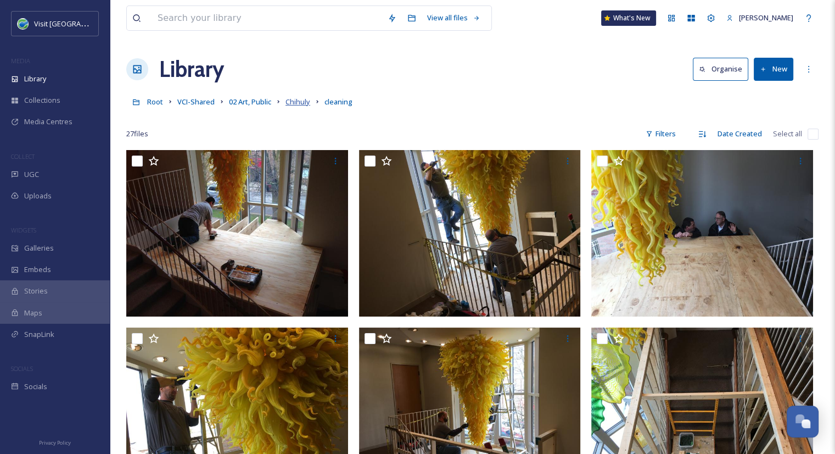
click at [291, 106] on span "Chihuly" at bounding box center [298, 102] width 25 height 10
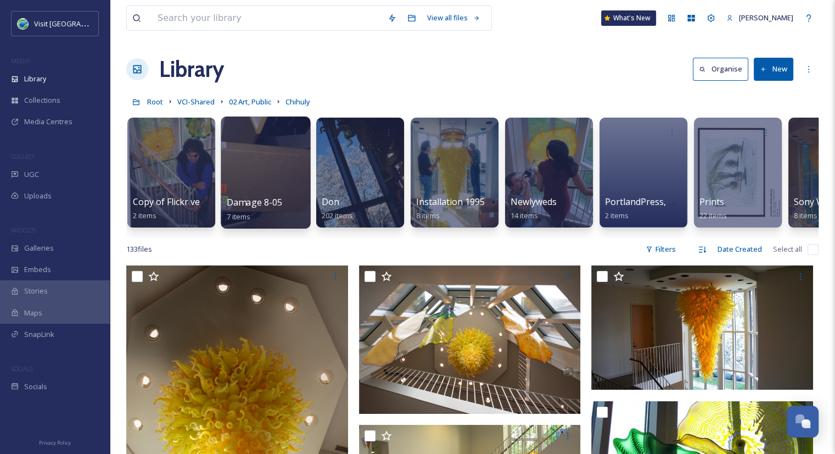
scroll to position [0, 913]
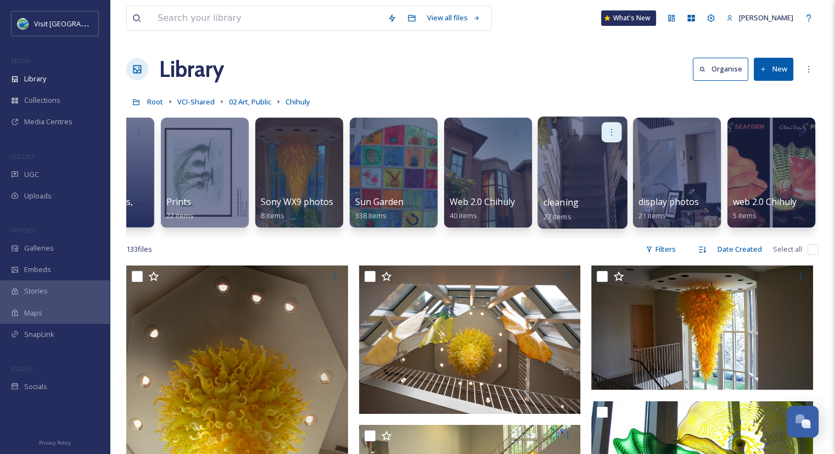
click at [615, 129] on icon at bounding box center [611, 131] width 9 height 9
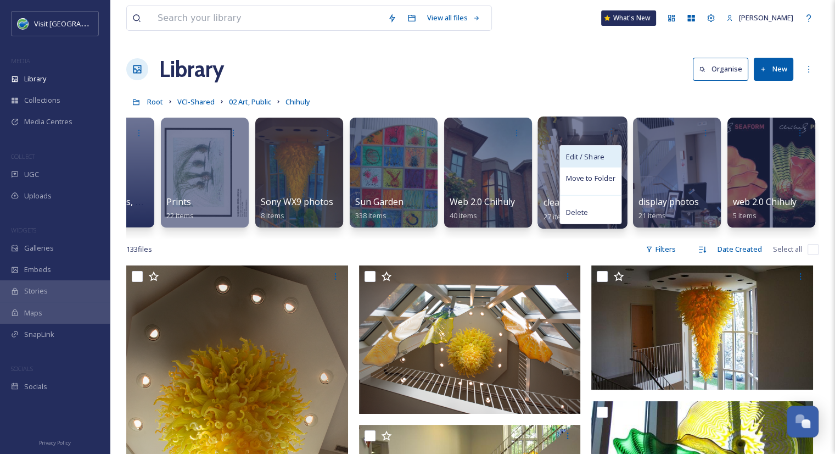
click at [603, 161] on div "Edit / Share" at bounding box center [590, 157] width 61 height 22
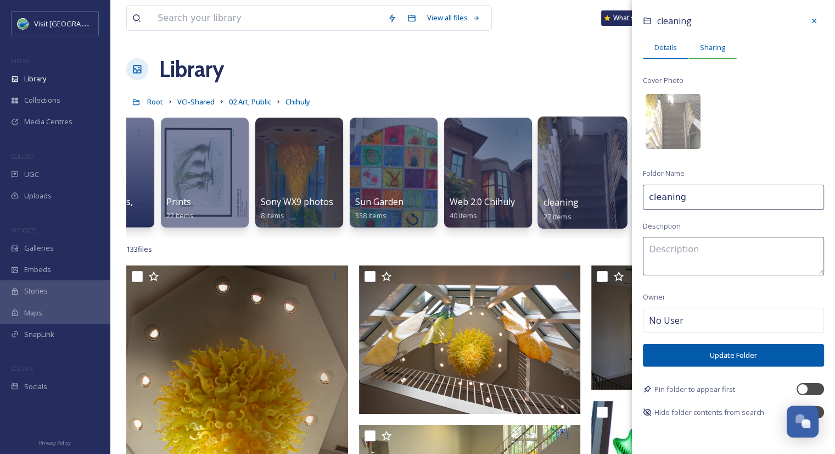
click at [717, 47] on span "Sharing" at bounding box center [712, 47] width 25 height 10
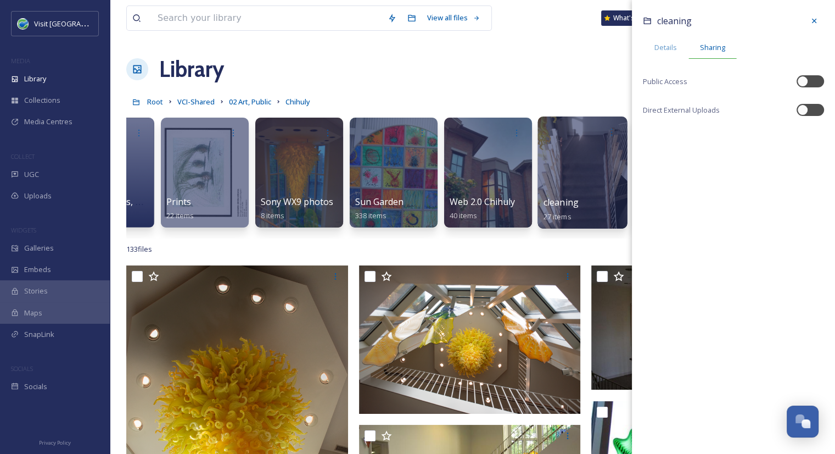
click at [709, 51] on span "Sharing" at bounding box center [712, 47] width 25 height 10
click at [813, 23] on icon at bounding box center [814, 20] width 9 height 9
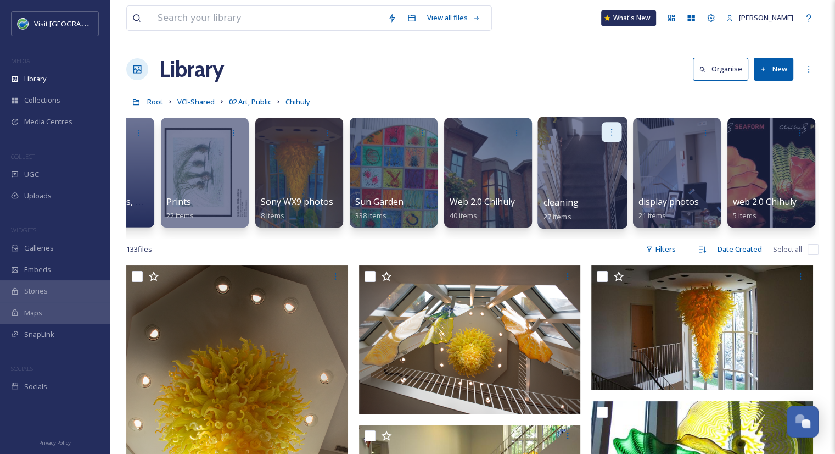
click at [617, 131] on div at bounding box center [612, 132] width 20 height 20
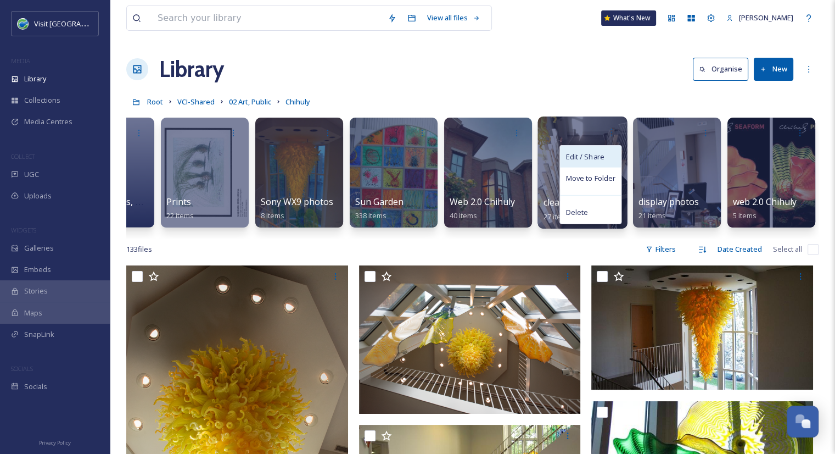
click at [585, 154] on span "Edit / Share" at bounding box center [585, 156] width 38 height 11
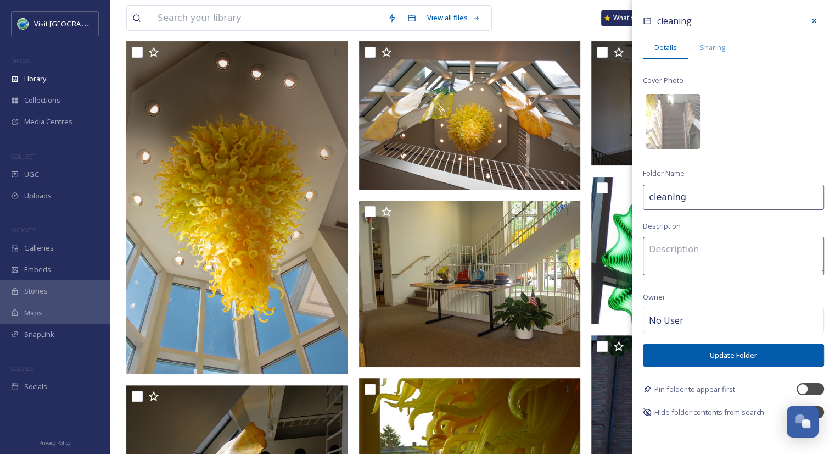
scroll to position [0, 0]
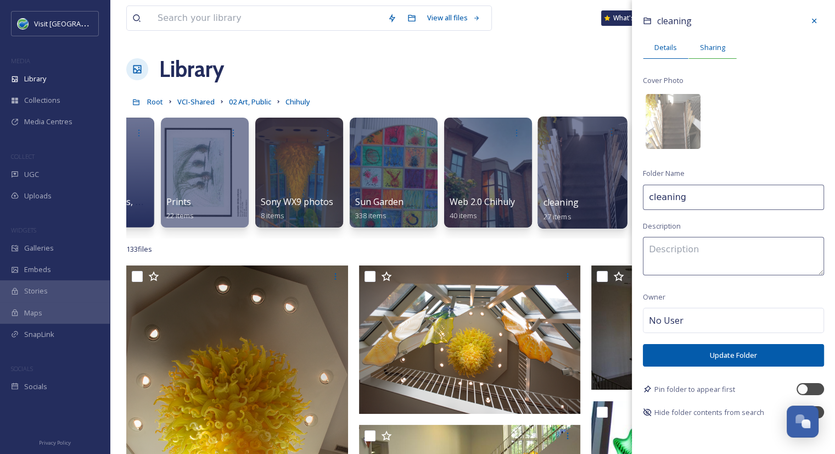
click at [702, 48] on span "Sharing" at bounding box center [712, 47] width 25 height 10
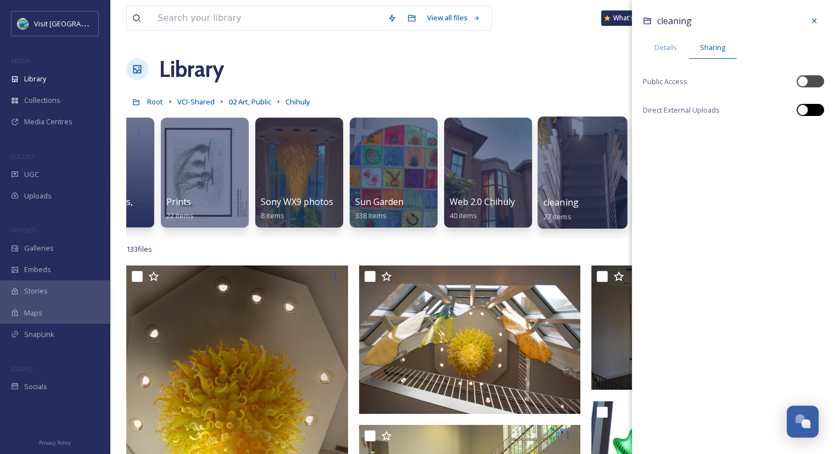
click at [803, 111] on div at bounding box center [802, 109] width 11 height 11
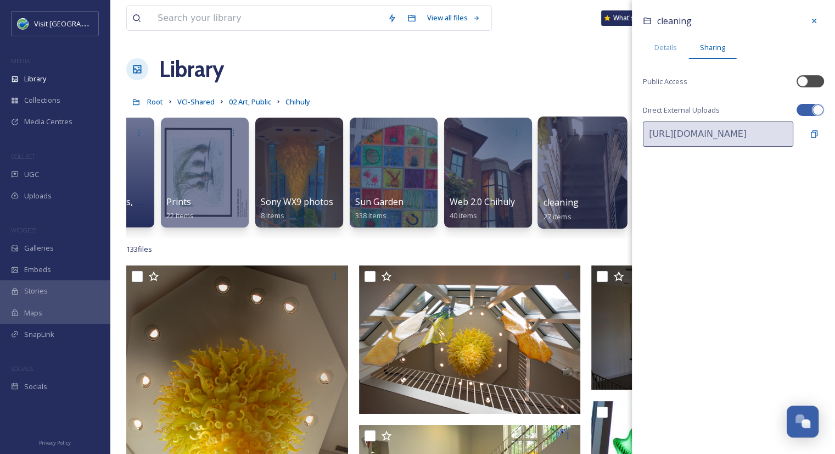
click at [811, 107] on div at bounding box center [810, 110] width 27 height 12
checkbox input "false"
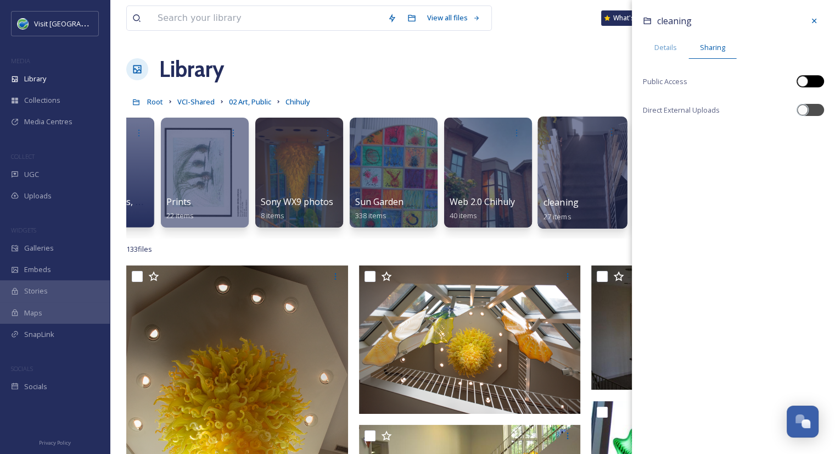
click at [810, 76] on div at bounding box center [810, 81] width 27 height 12
checkbox input "true"
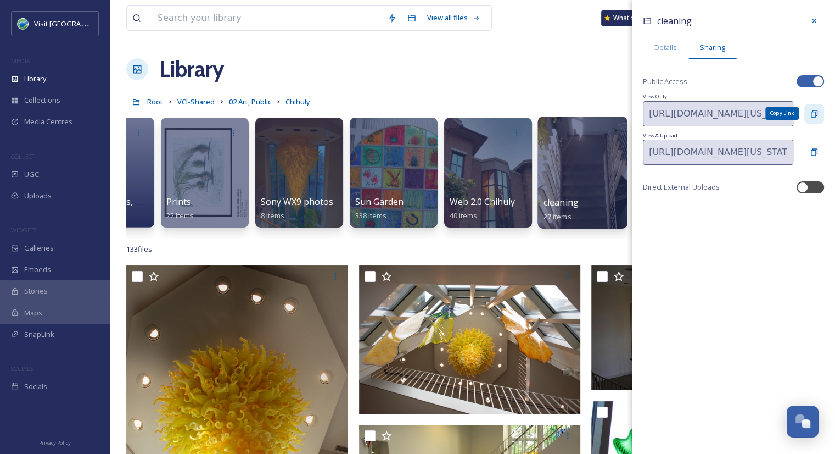
click at [813, 115] on icon at bounding box center [814, 113] width 9 height 9
click at [431, 258] on div "133 file s Filters Date Created Select all" at bounding box center [472, 248] width 693 height 21
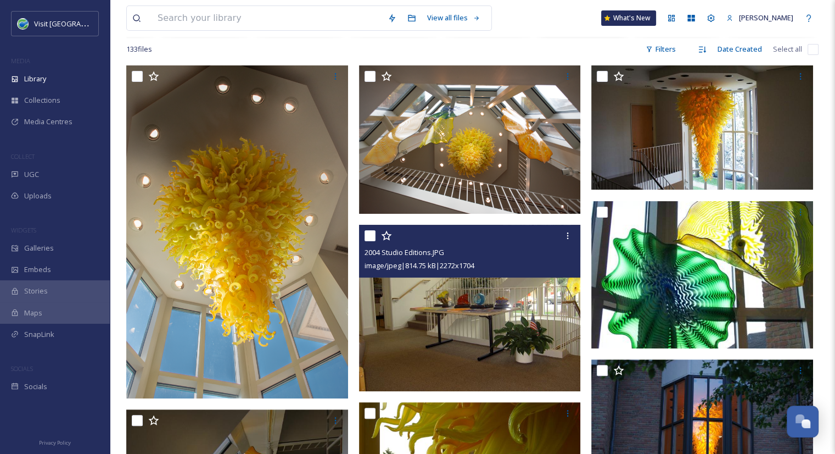
scroll to position [171, 0]
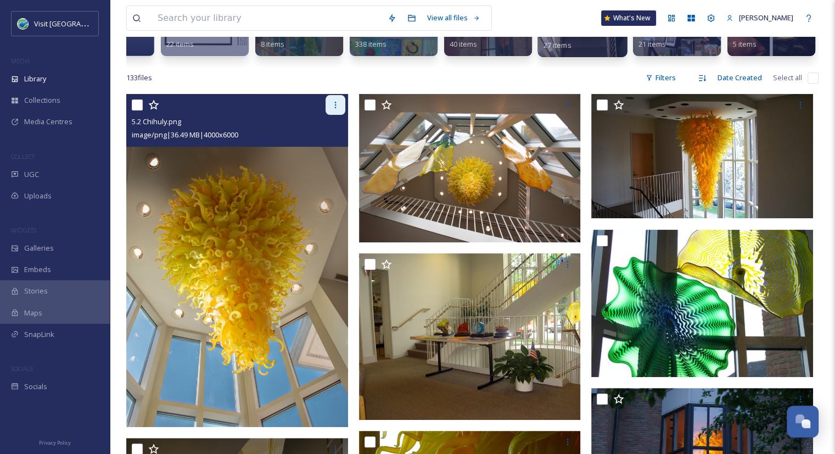
click at [332, 109] on icon at bounding box center [335, 105] width 9 height 9
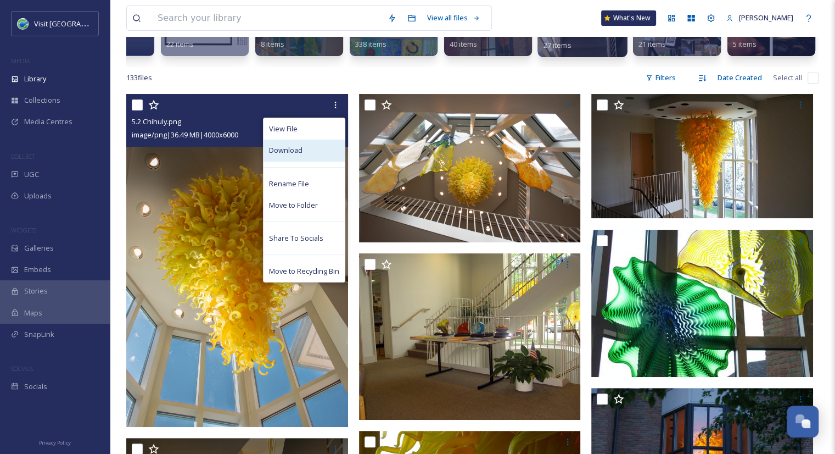
click at [312, 161] on div "Download" at bounding box center [304, 149] width 81 height 21
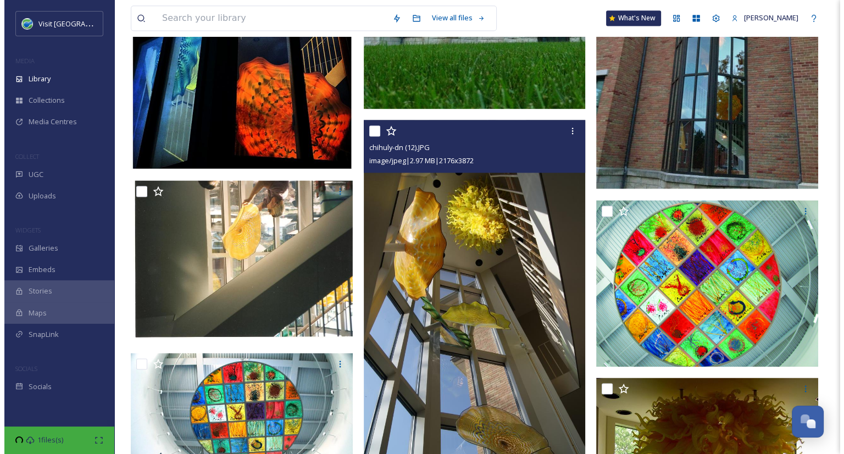
scroll to position [1553, 0]
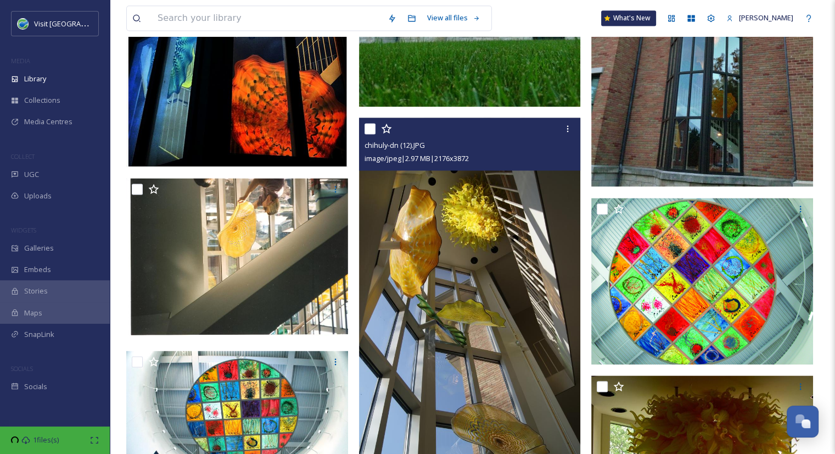
click at [228, 260] on img at bounding box center [237, 258] width 222 height 161
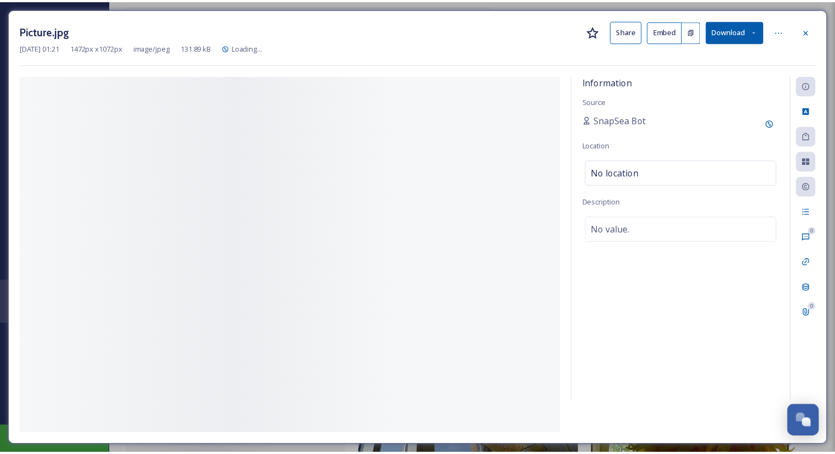
scroll to position [0, 905]
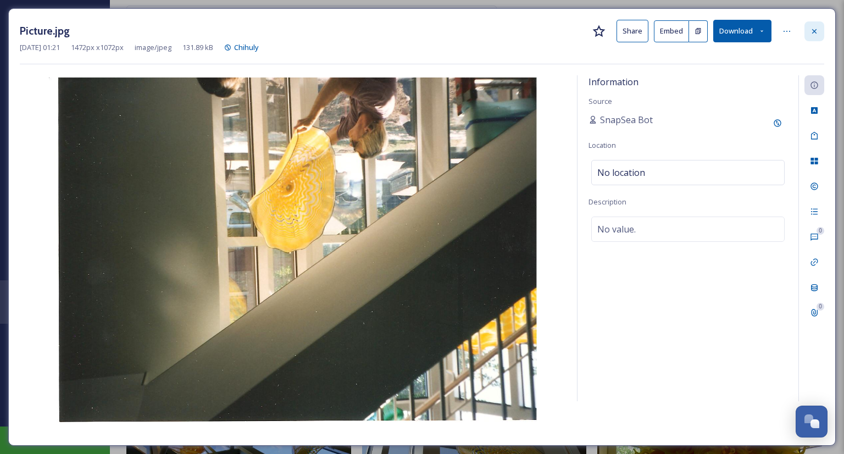
click at [809, 30] on icon at bounding box center [813, 31] width 9 height 9
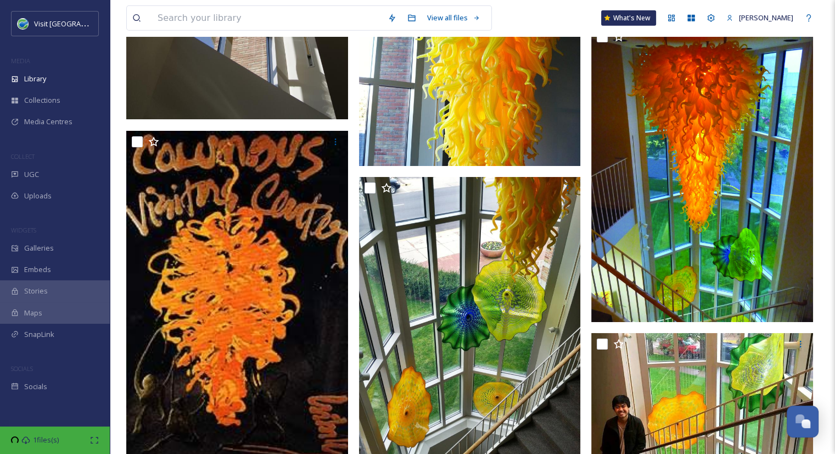
scroll to position [2817, 0]
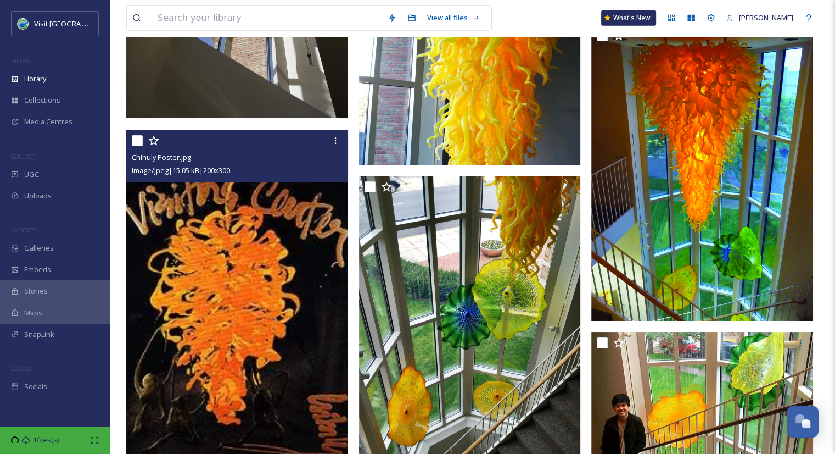
click at [233, 345] on img at bounding box center [237, 296] width 222 height 333
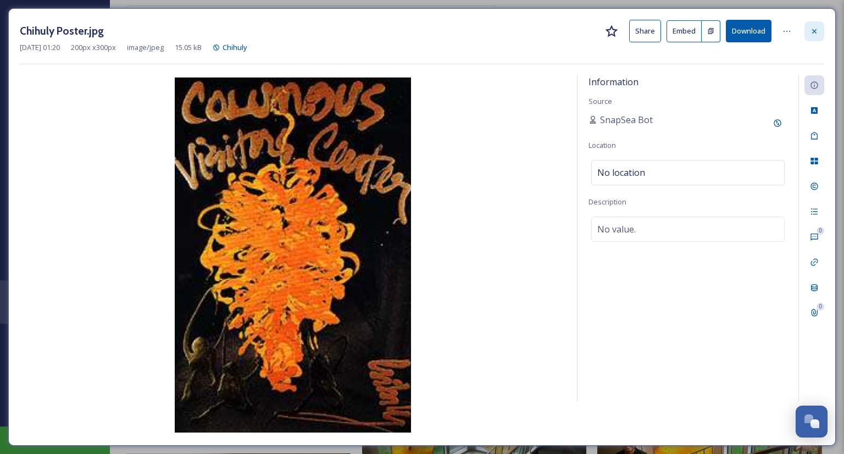
click at [820, 21] on div at bounding box center [814, 31] width 20 height 20
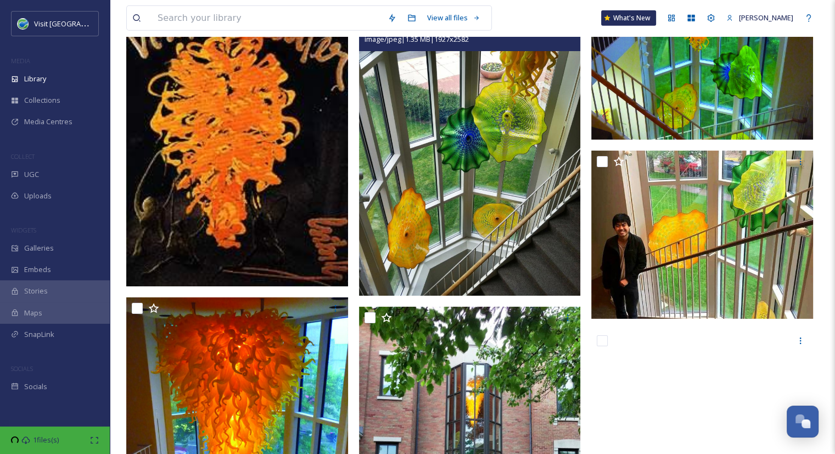
scroll to position [3025, 0]
click at [511, 139] on img at bounding box center [470, 147] width 222 height 298
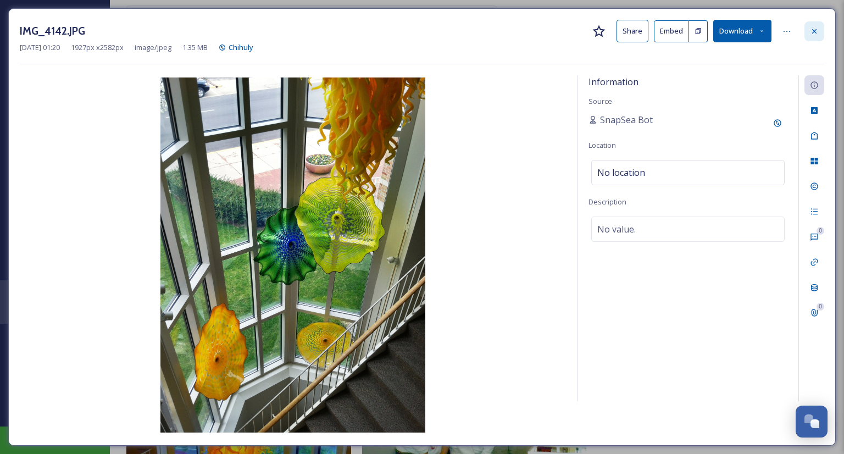
click at [819, 30] on div at bounding box center [814, 31] width 20 height 20
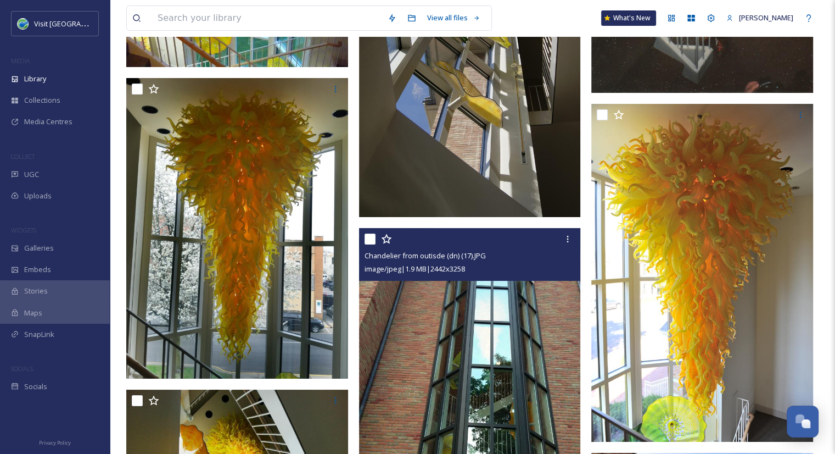
scroll to position [4002, 0]
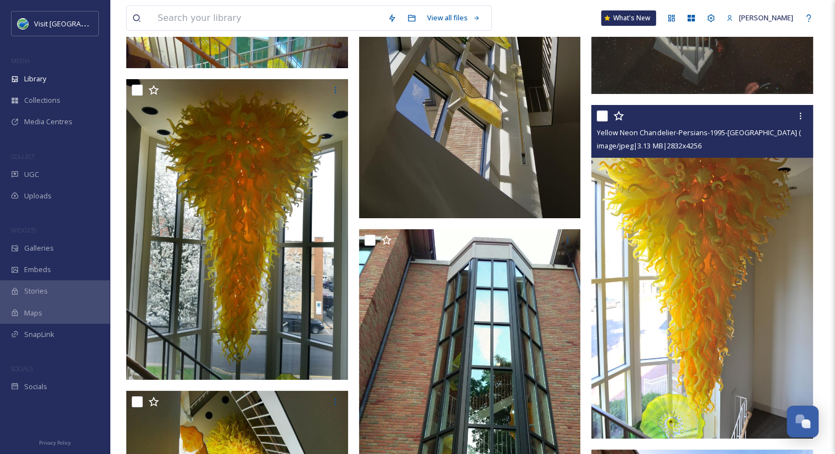
click at [754, 249] on img at bounding box center [702, 271] width 222 height 333
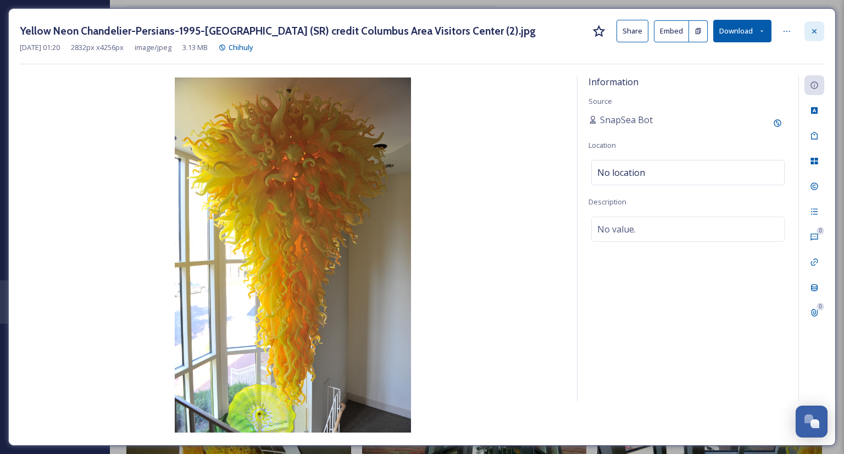
click at [811, 27] on icon at bounding box center [813, 31] width 9 height 9
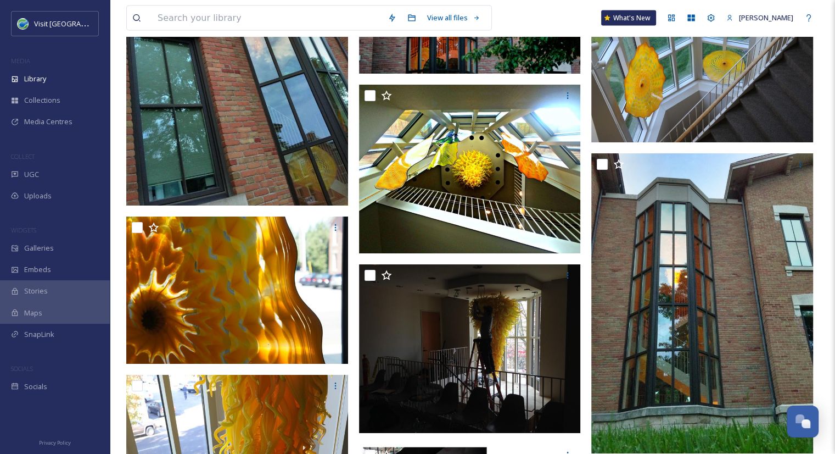
scroll to position [6559, 0]
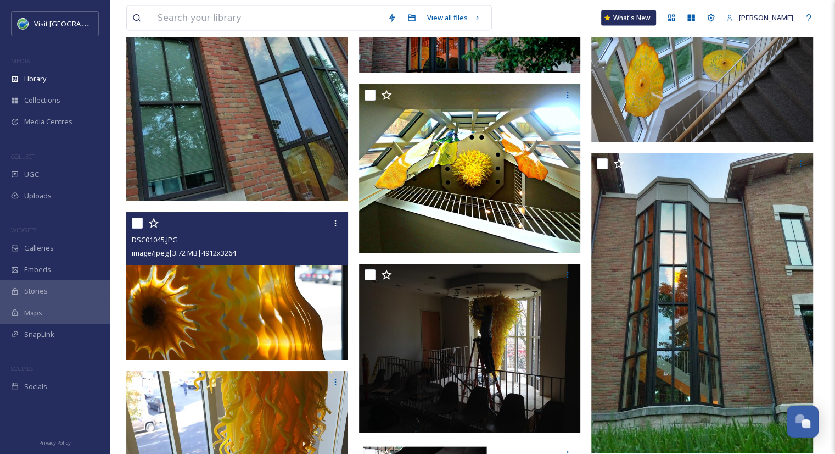
click at [235, 282] on img at bounding box center [237, 285] width 222 height 147
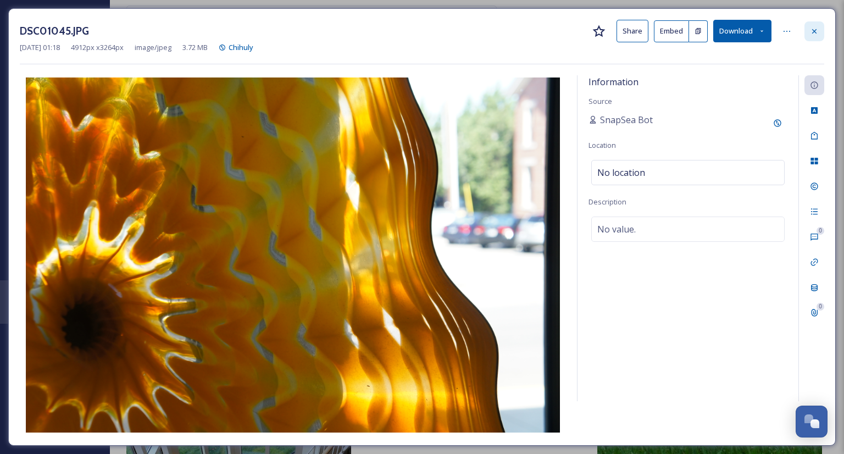
click at [814, 32] on icon at bounding box center [813, 31] width 9 height 9
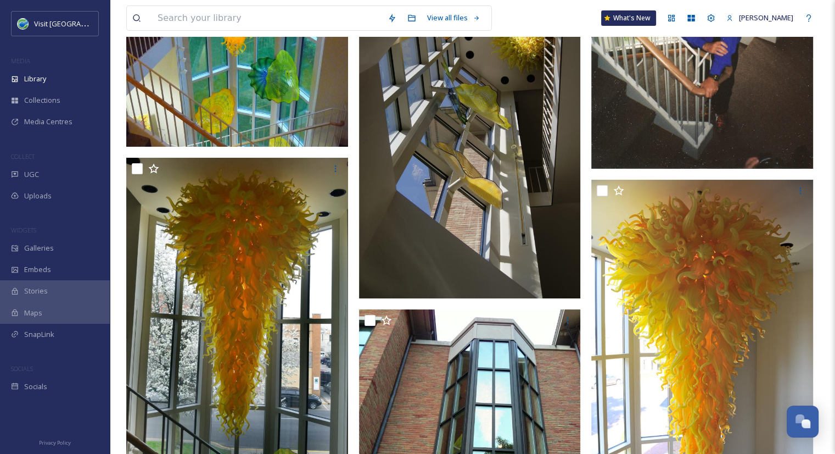
scroll to position [3886, 0]
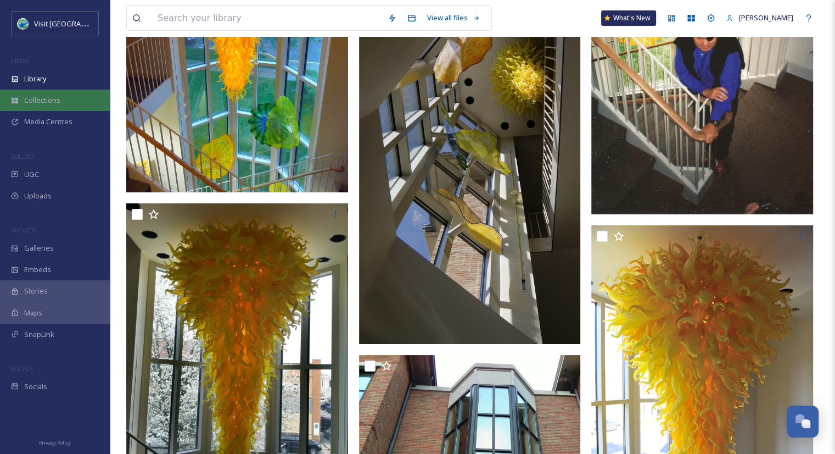
click at [54, 99] on span "Collections" at bounding box center [42, 100] width 36 height 10
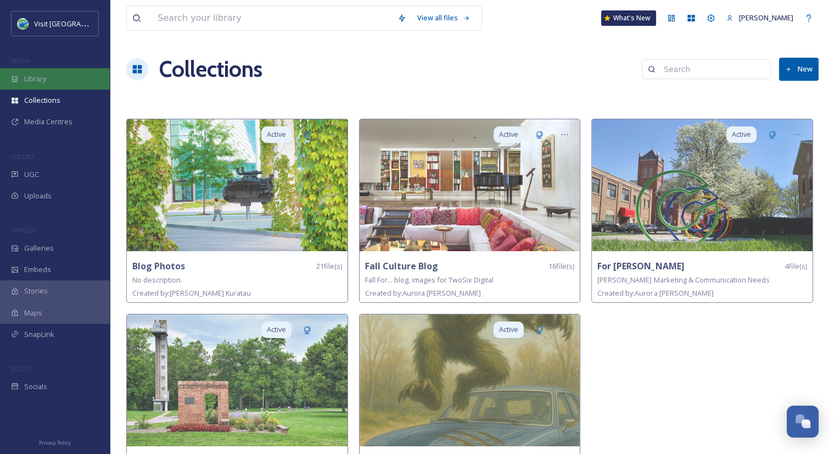
click at [69, 74] on div "Library" at bounding box center [55, 78] width 110 height 21
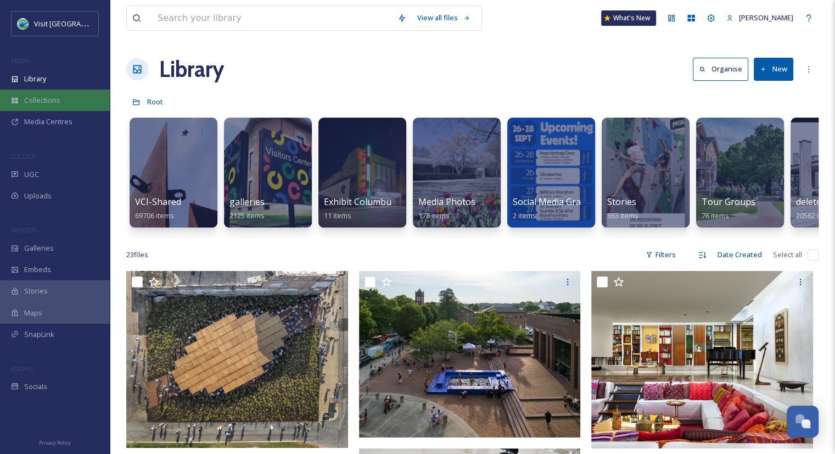
click at [41, 98] on span "Collections" at bounding box center [42, 100] width 36 height 10
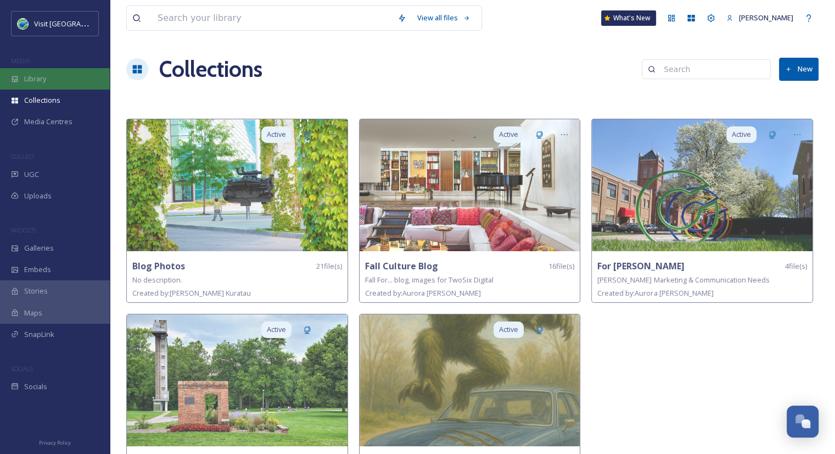
click at [37, 71] on div "Library" at bounding box center [55, 78] width 110 height 21
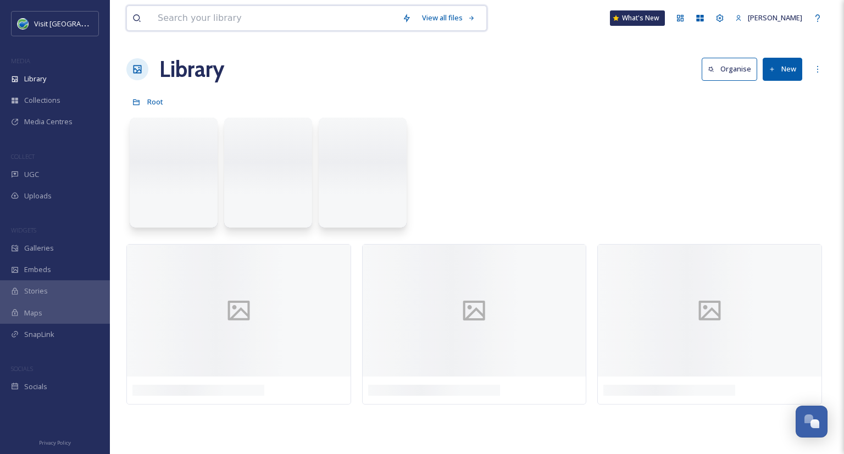
click at [290, 13] on input at bounding box center [274, 18] width 244 height 24
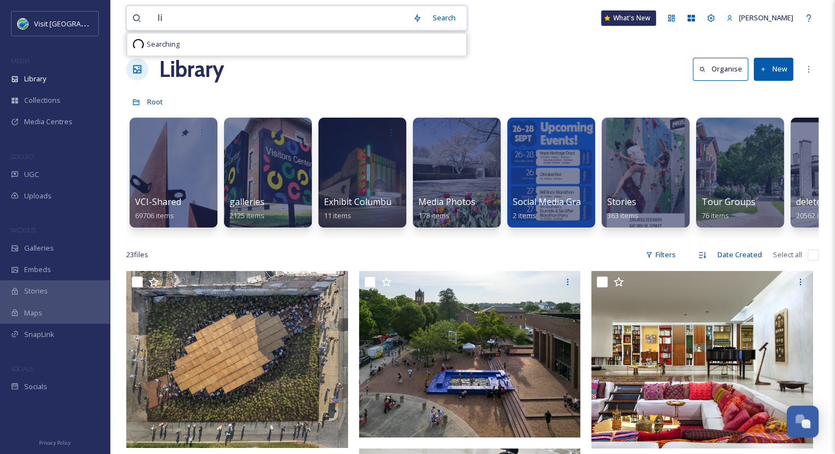
type input "l"
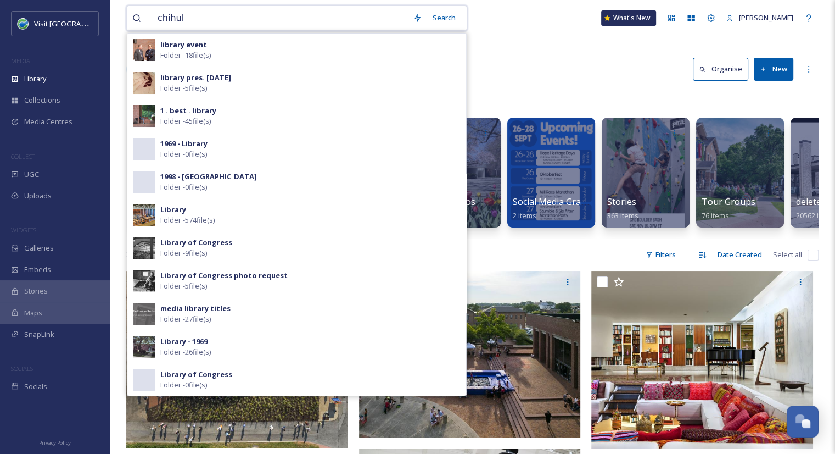
type input "chihuly"
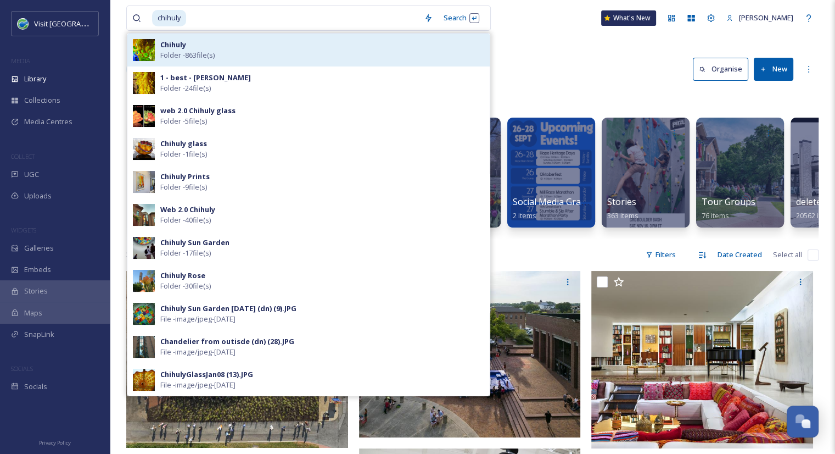
click at [170, 56] on span "Folder - 863 file(s)" at bounding box center [187, 55] width 54 height 10
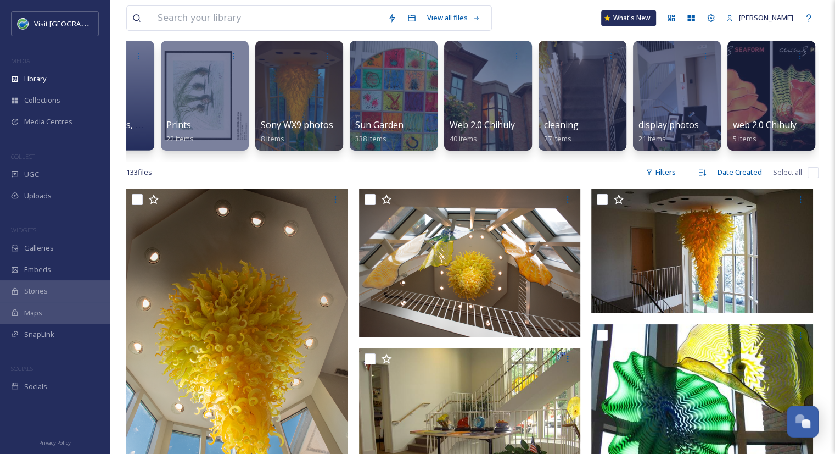
scroll to position [79, 0]
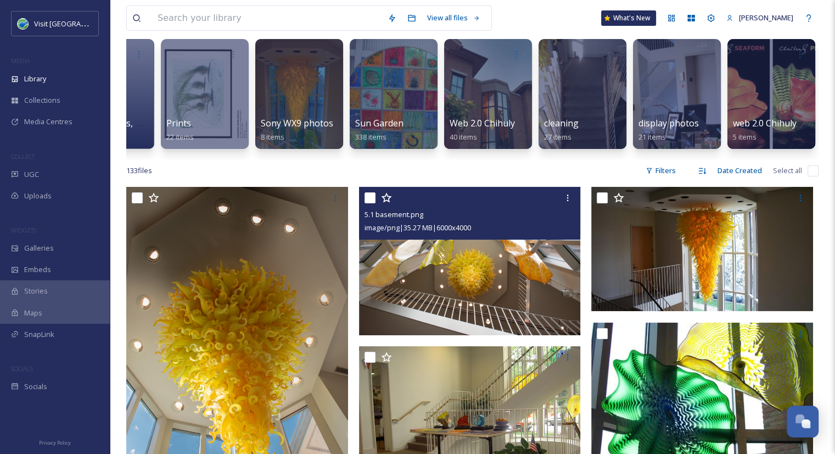
click at [373, 203] on input "checkbox" at bounding box center [370, 197] width 11 height 11
checkbox input "true"
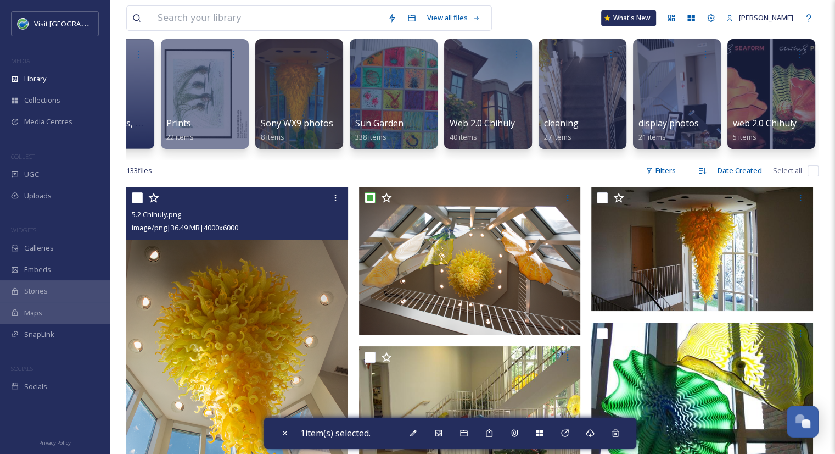
click at [135, 203] on input "checkbox" at bounding box center [137, 197] width 11 height 11
checkbox input "true"
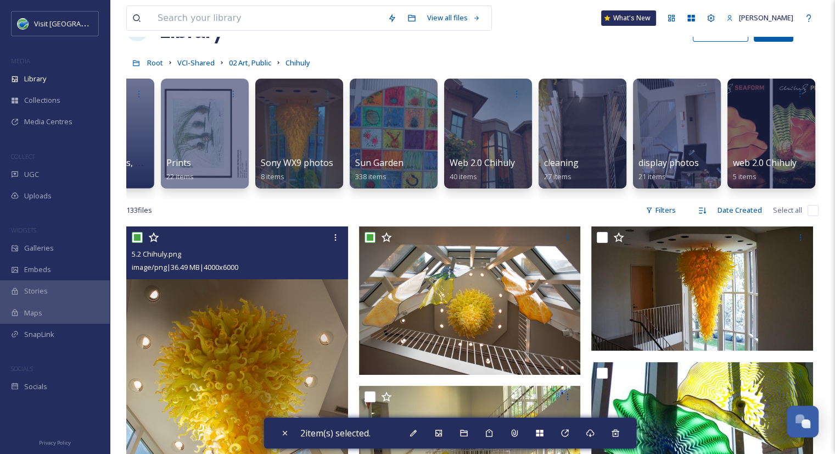
scroll to position [0, 0]
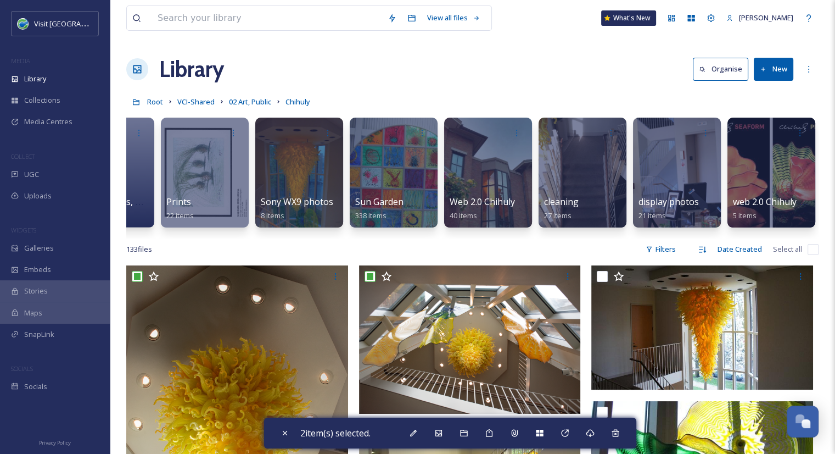
click at [773, 64] on button "New" at bounding box center [774, 69] width 40 height 23
click at [773, 99] on div "File Upload" at bounding box center [762, 94] width 62 height 21
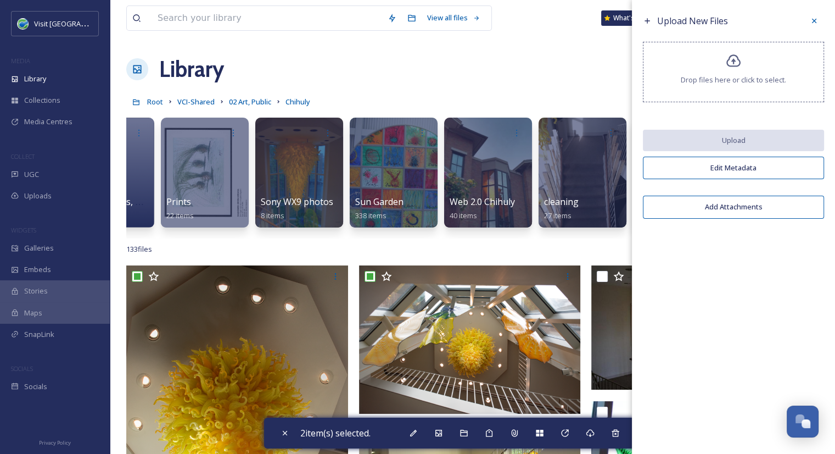
click at [745, 62] on div "Drop files here or click to select." at bounding box center [733, 72] width 181 height 60
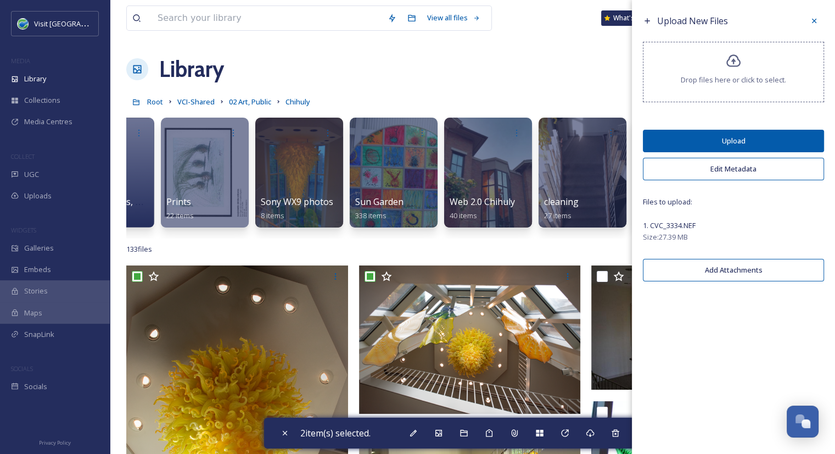
click at [709, 271] on button "Add Attachments" at bounding box center [733, 270] width 181 height 23
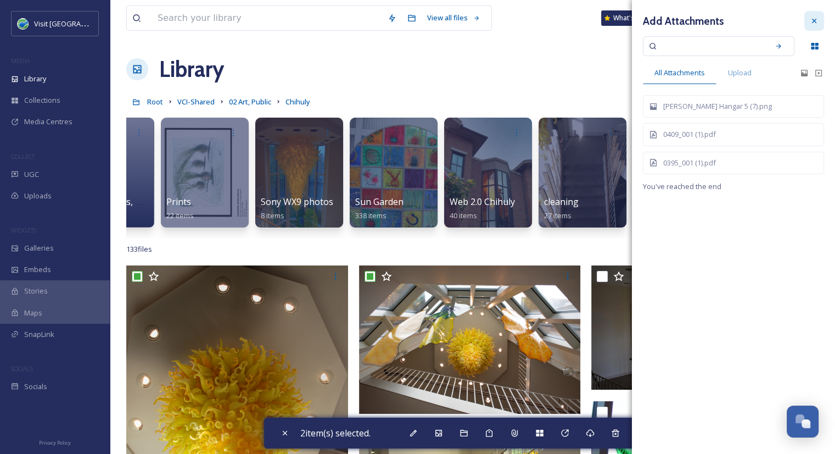
click at [811, 21] on icon at bounding box center [814, 20] width 9 height 9
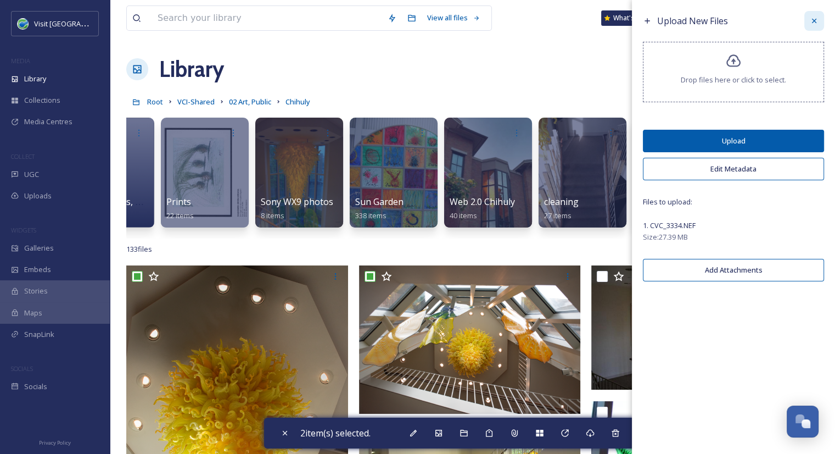
click at [813, 17] on icon at bounding box center [814, 20] width 9 height 9
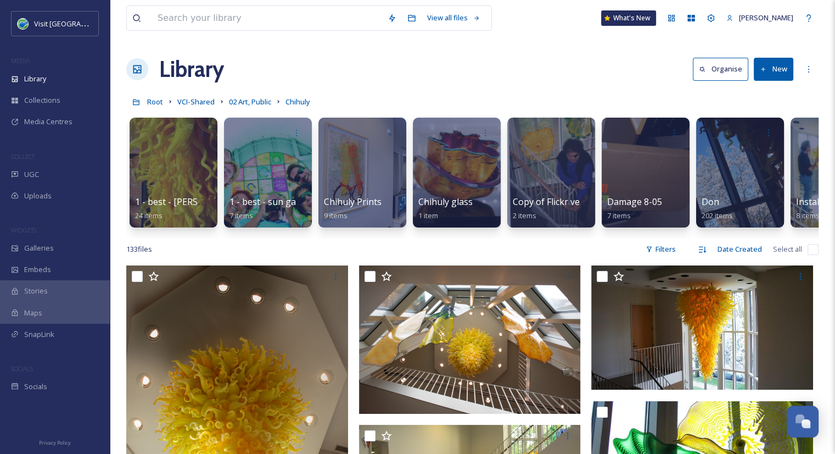
click at [779, 72] on button "New" at bounding box center [774, 69] width 40 height 23
click at [749, 95] on div "File Upload" at bounding box center [762, 94] width 62 height 21
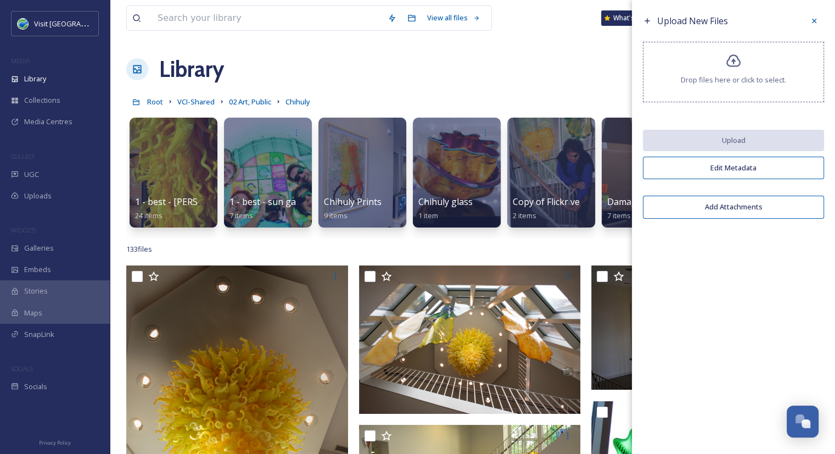
click at [731, 67] on icon at bounding box center [734, 61] width 16 height 16
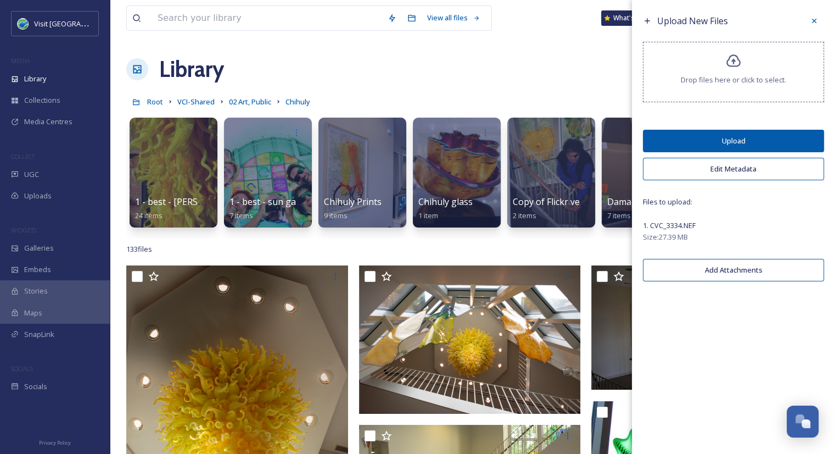
click at [732, 141] on button "Upload" at bounding box center [733, 141] width 181 height 23
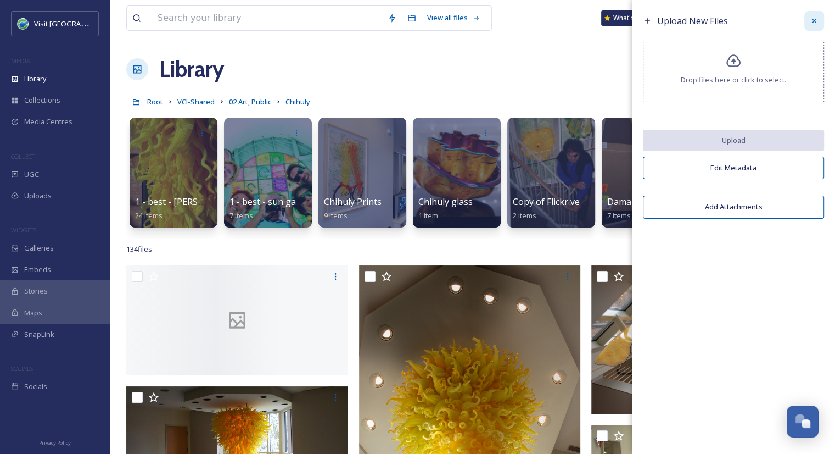
click at [808, 13] on div at bounding box center [815, 21] width 20 height 20
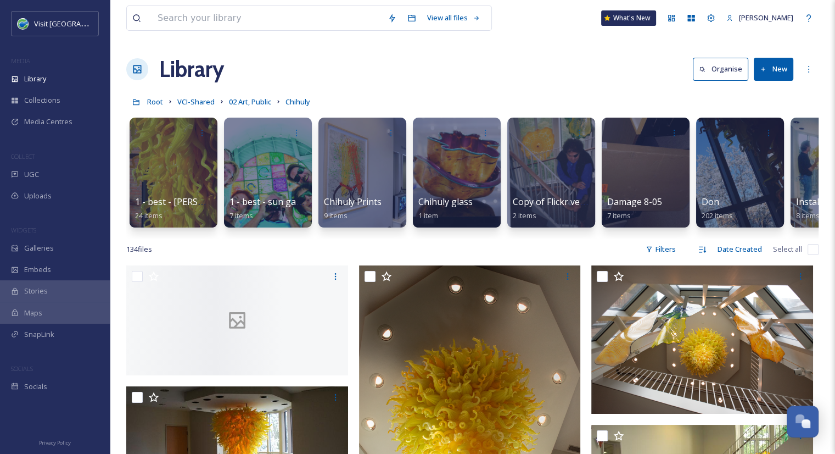
click at [585, 73] on div "Library Organise New" at bounding box center [472, 69] width 693 height 33
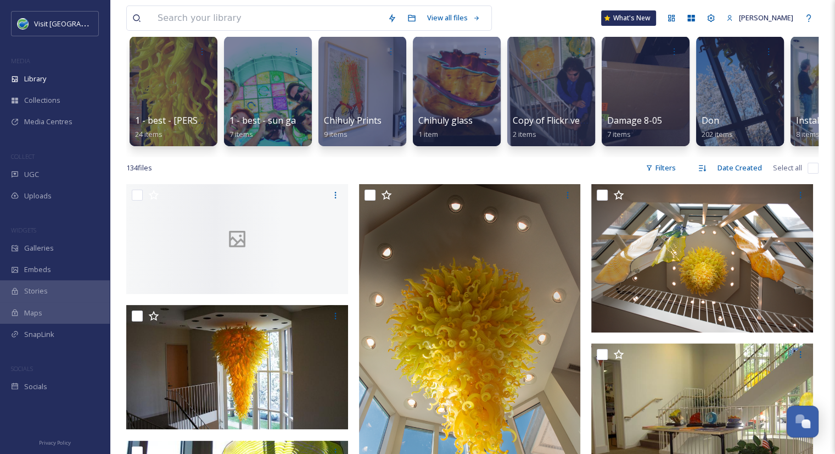
scroll to position [57, 0]
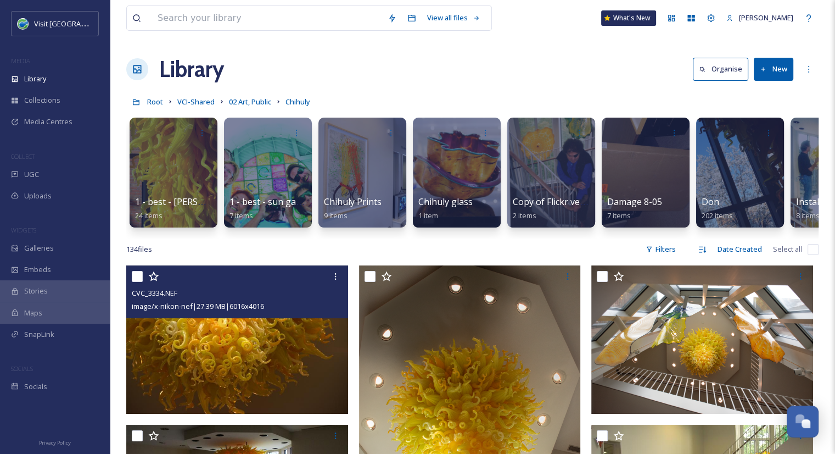
click at [141, 282] on input "checkbox" at bounding box center [137, 276] width 11 height 11
checkbox input "true"
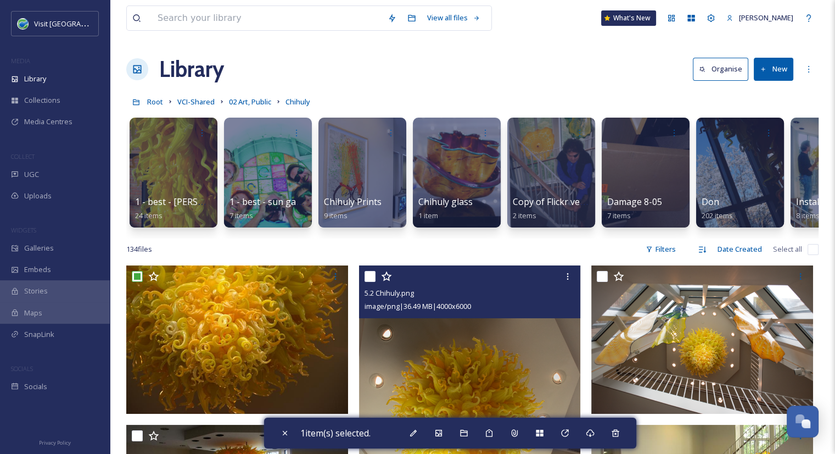
click at [373, 282] on input "checkbox" at bounding box center [370, 276] width 11 height 11
checkbox input "true"
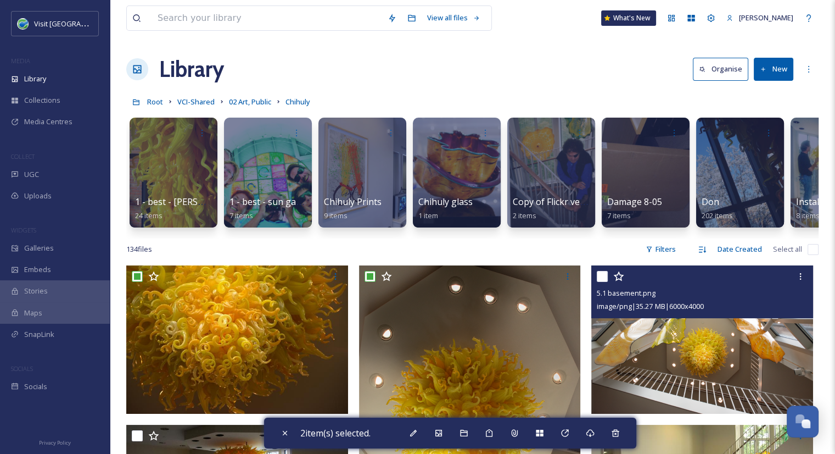
click at [604, 282] on input "checkbox" at bounding box center [602, 276] width 11 height 11
checkbox input "true"
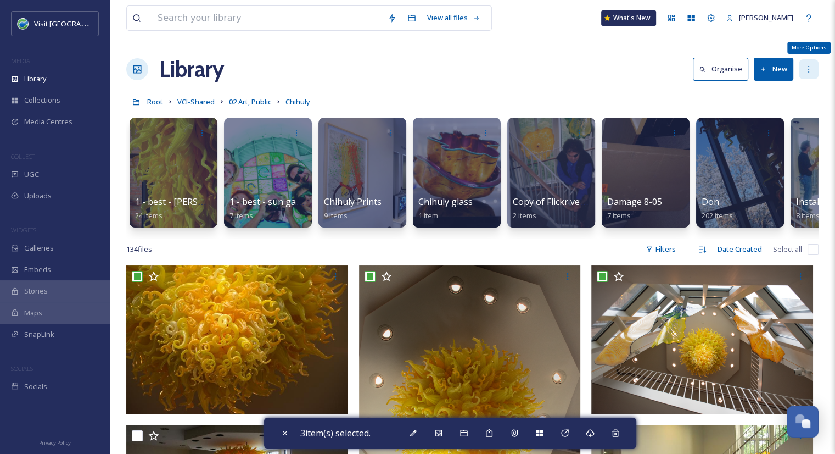
click at [807, 70] on icon at bounding box center [809, 69] width 9 height 9
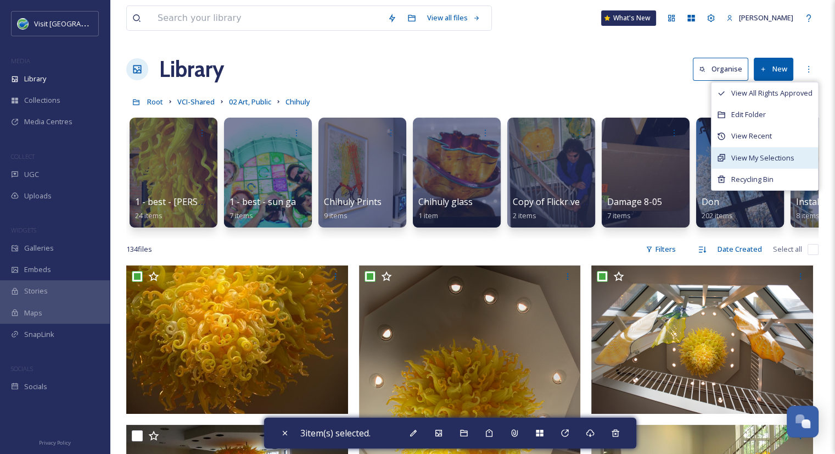
click at [753, 159] on span "View My Selections" at bounding box center [763, 158] width 63 height 10
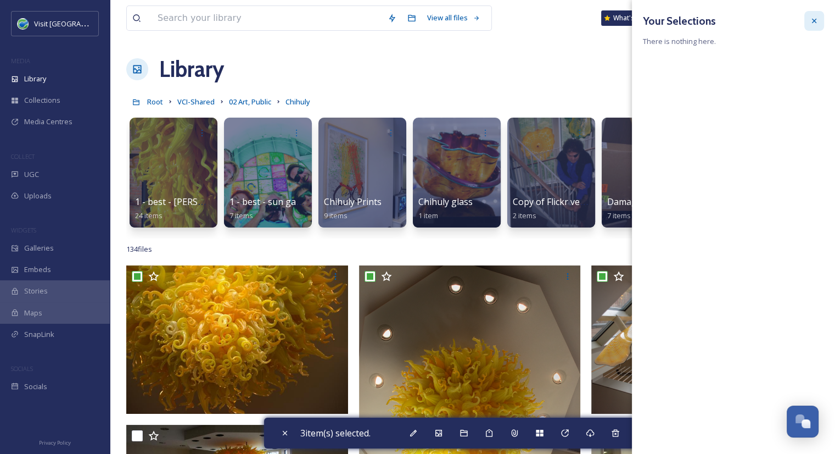
click at [817, 17] on icon at bounding box center [814, 20] width 9 height 9
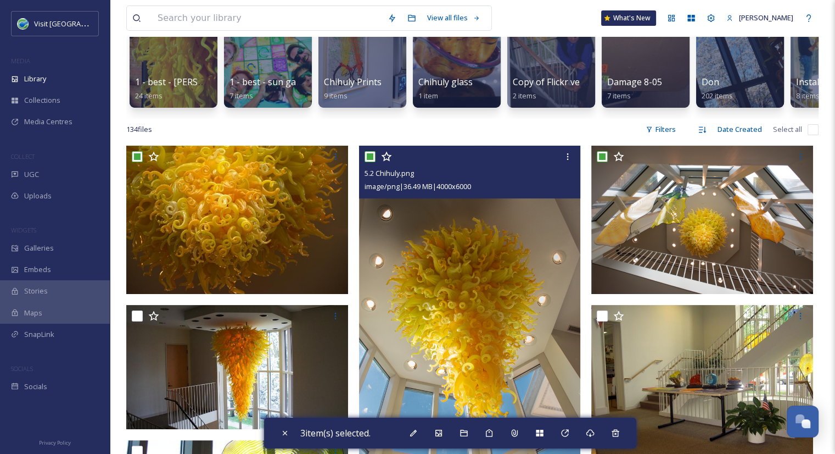
scroll to position [121, 0]
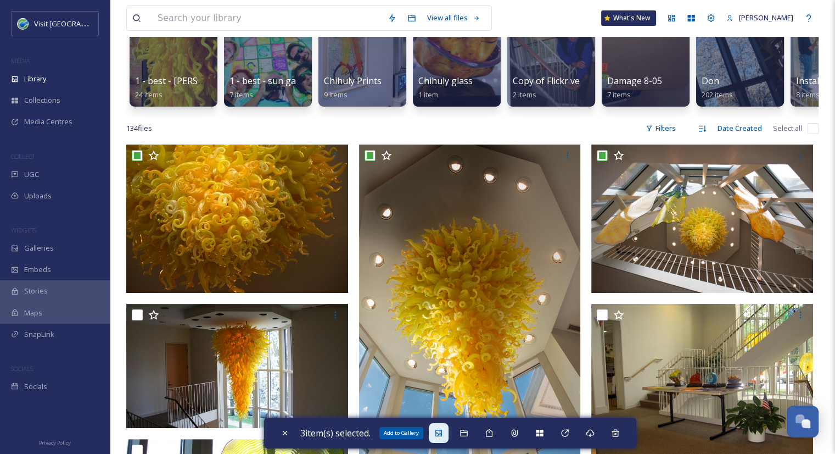
click at [440, 435] on icon at bounding box center [438, 432] width 9 height 9
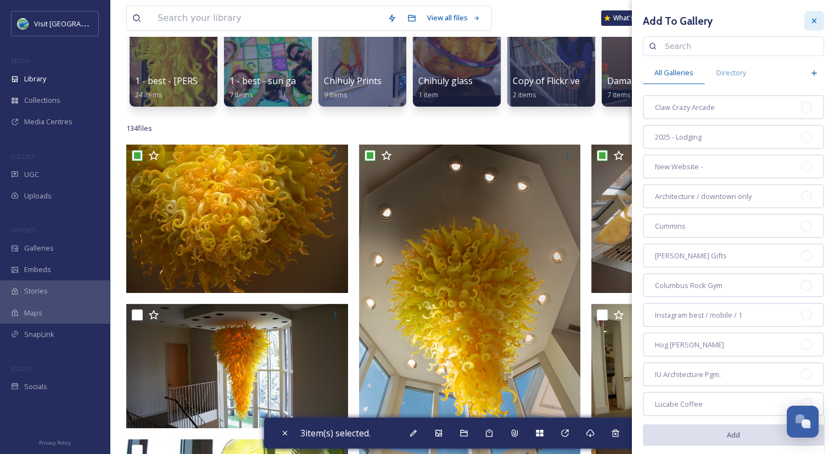
click at [812, 19] on icon at bounding box center [814, 21] width 4 height 4
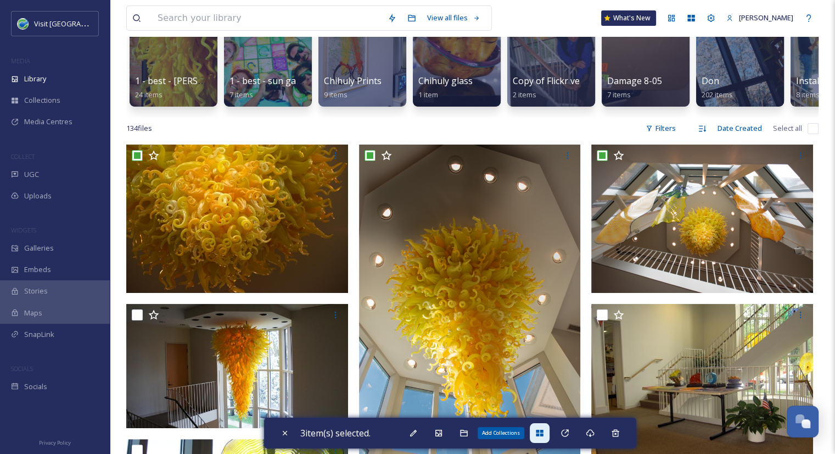
click at [537, 433] on div "Add Collections" at bounding box center [540, 433] width 20 height 20
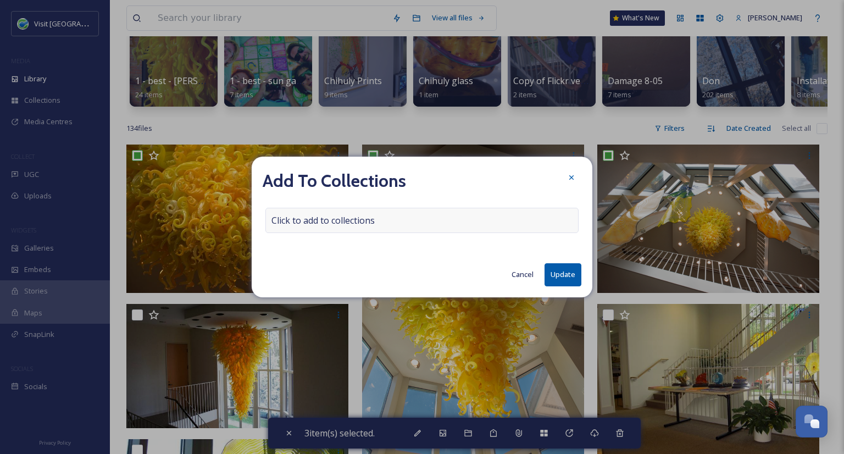
click at [428, 209] on div "Click to add to collections" at bounding box center [421, 220] width 313 height 25
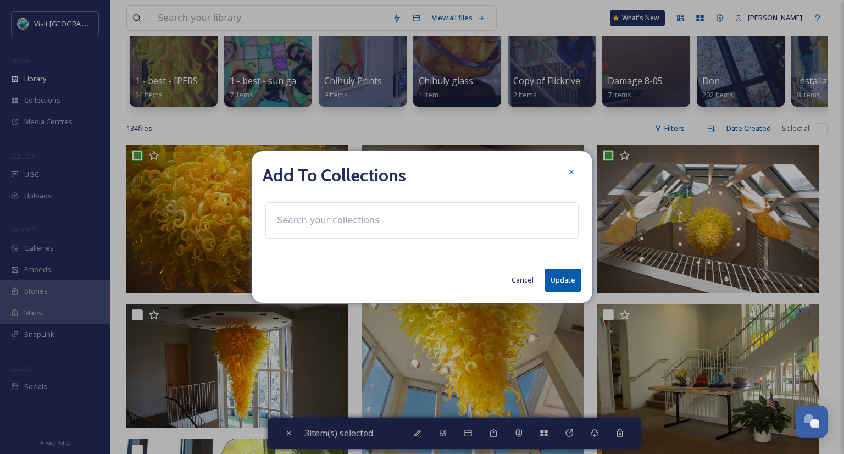
click at [427, 219] on div at bounding box center [421, 220] width 313 height 36
click at [356, 228] on input at bounding box center [331, 220] width 121 height 24
type input "s"
click at [517, 279] on button "Cancel" at bounding box center [522, 279] width 33 height 21
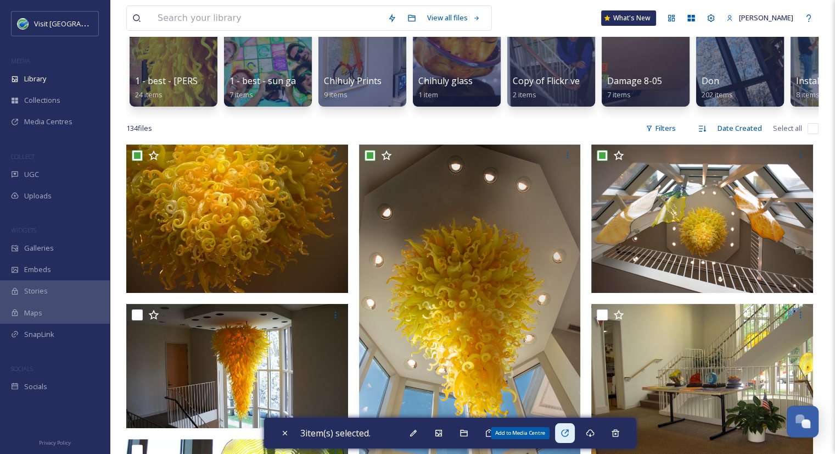
click at [566, 434] on icon at bounding box center [565, 432] width 9 height 9
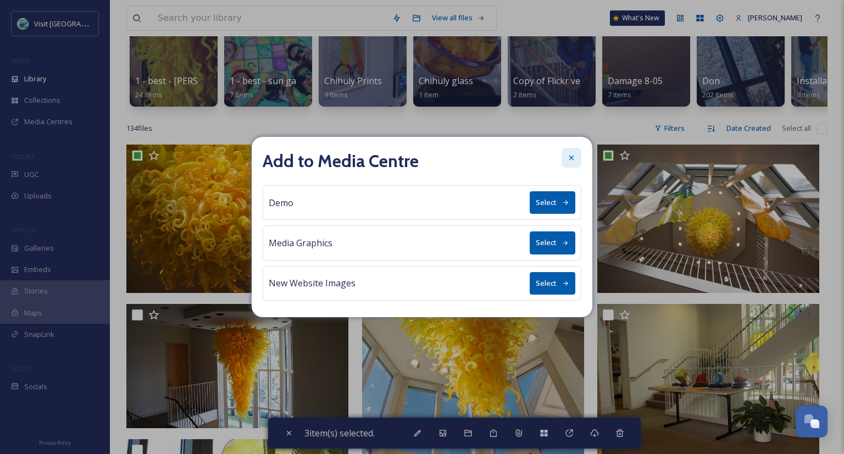
click at [568, 160] on icon at bounding box center [571, 157] width 9 height 9
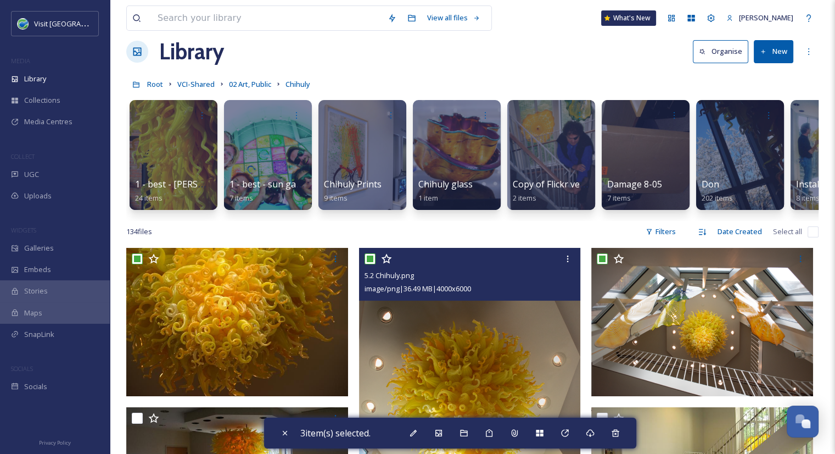
scroll to position [18, 0]
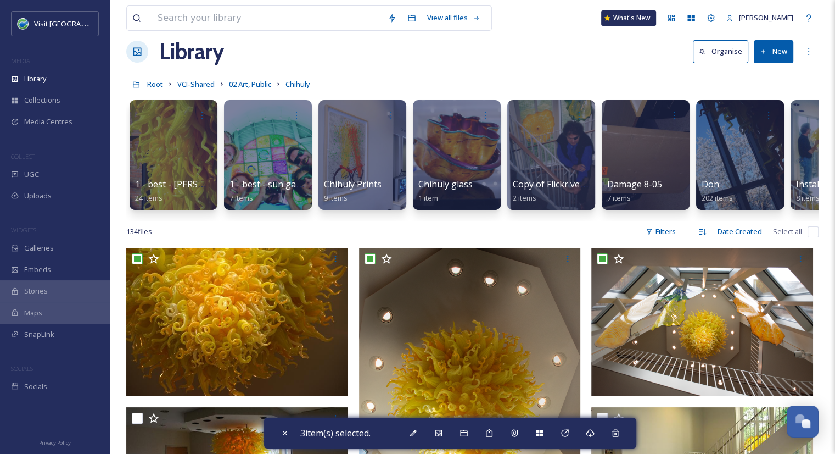
click at [608, 237] on div "134 file s Filters Date Created Select all" at bounding box center [472, 231] width 693 height 21
click at [68, 121] on span "Media Centres" at bounding box center [48, 121] width 48 height 10
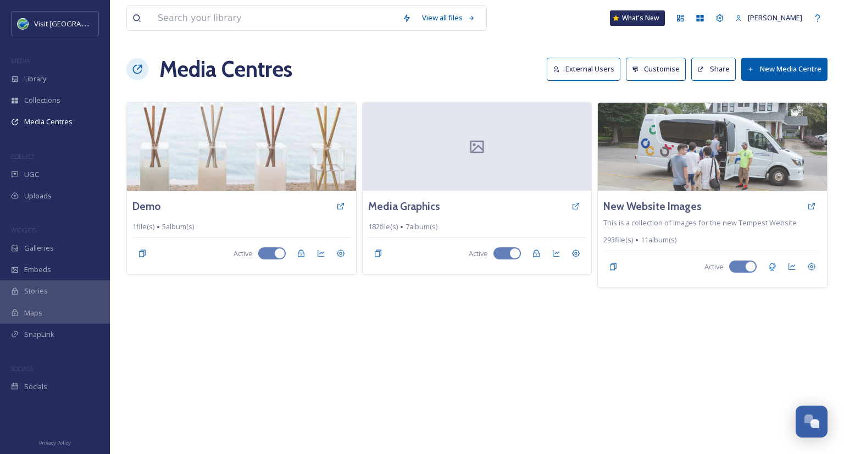
click at [762, 72] on button "New Media Centre" at bounding box center [784, 69] width 86 height 23
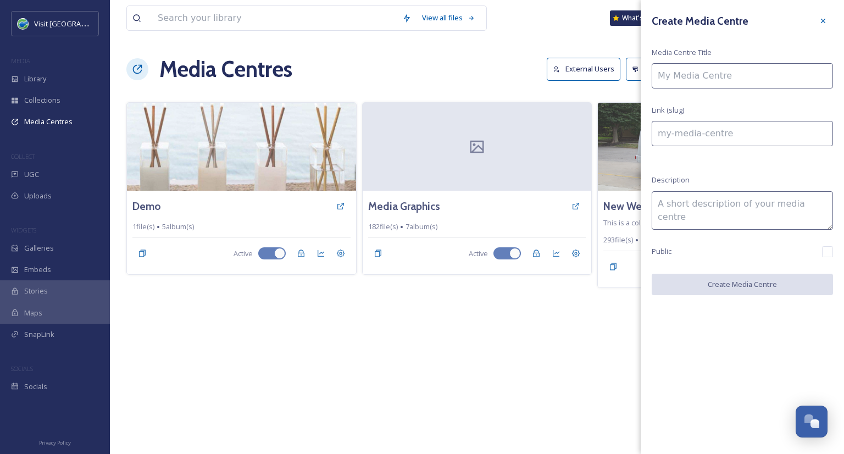
click at [762, 72] on input at bounding box center [741, 75] width 181 height 25
click at [824, 20] on icon at bounding box center [822, 20] width 9 height 9
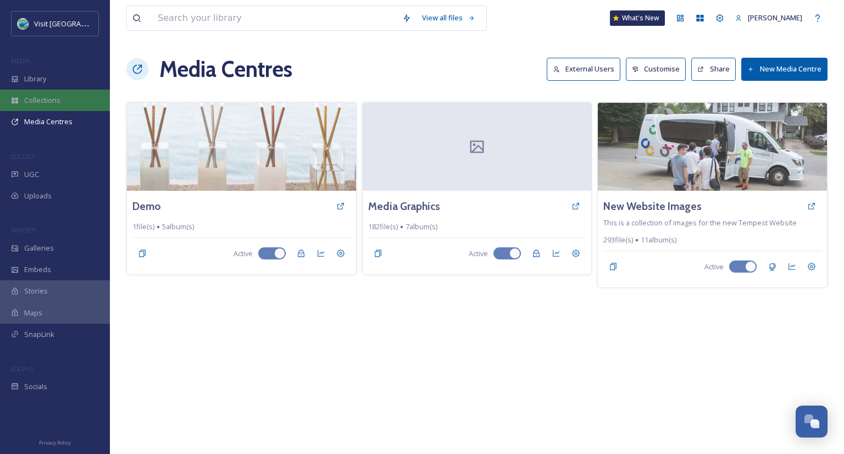
click at [57, 107] on div "Collections" at bounding box center [55, 100] width 110 height 21
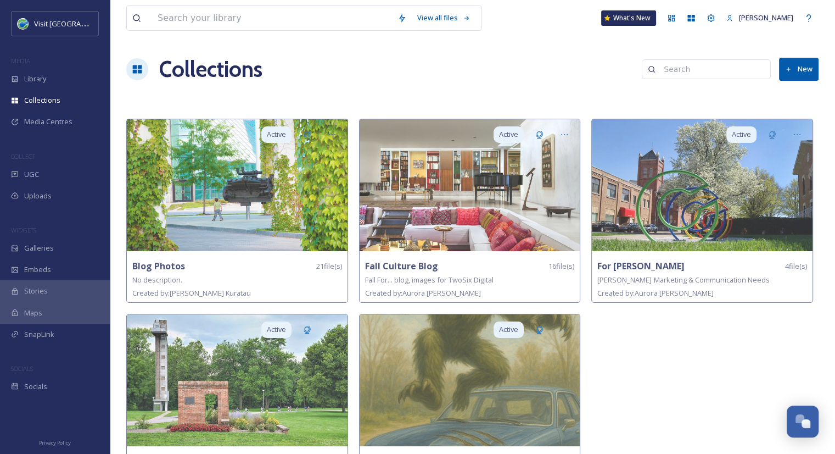
click at [808, 68] on button "New" at bounding box center [799, 69] width 40 height 23
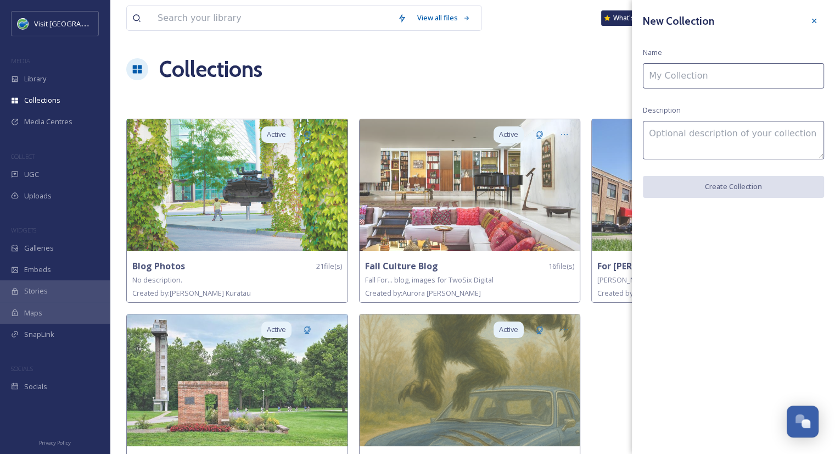
click at [703, 75] on input at bounding box center [733, 75] width 181 height 25
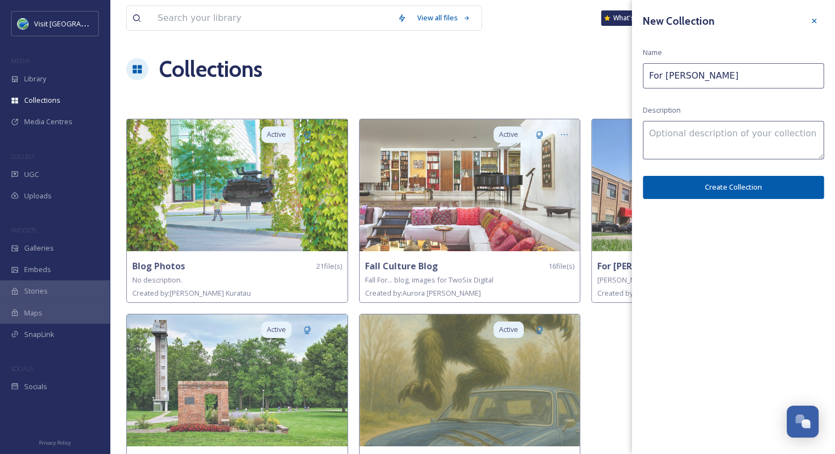
type input "For Sami"
click at [738, 187] on button "Create Collection" at bounding box center [733, 187] width 181 height 23
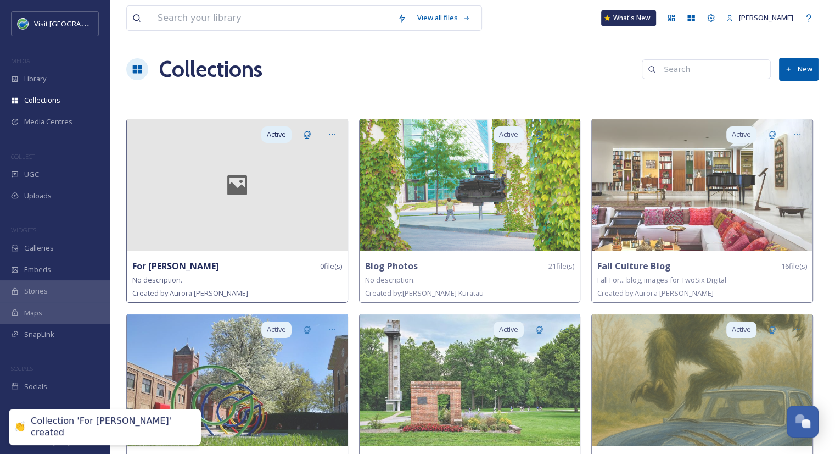
click at [176, 266] on div "For Sami 0 file(s)" at bounding box center [237, 266] width 210 height 14
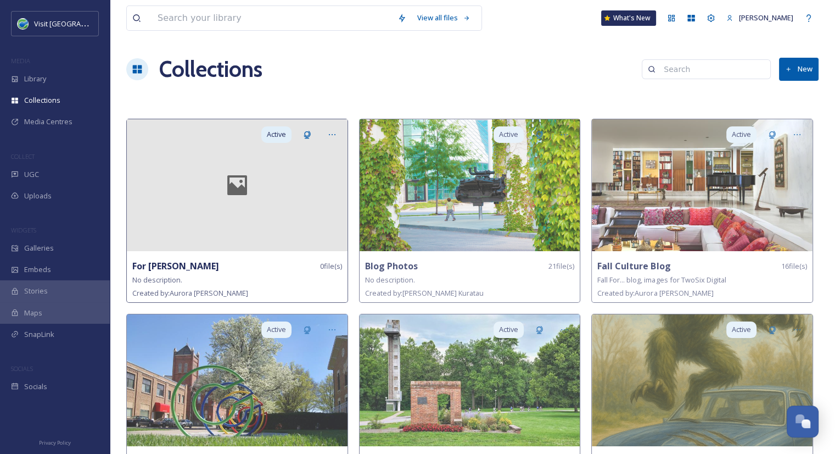
click at [179, 264] on div "For Sami 0 file(s)" at bounding box center [237, 266] width 210 height 14
click at [205, 202] on div at bounding box center [237, 185] width 221 height 132
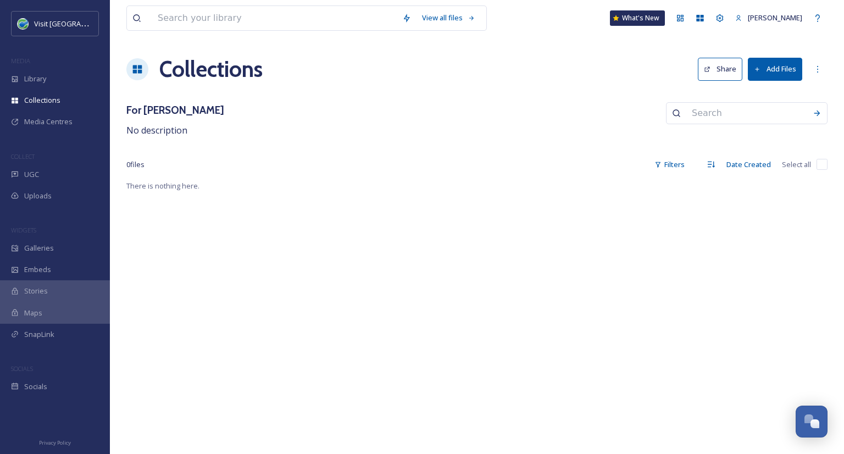
click at [784, 64] on button "Add Files" at bounding box center [774, 69] width 54 height 23
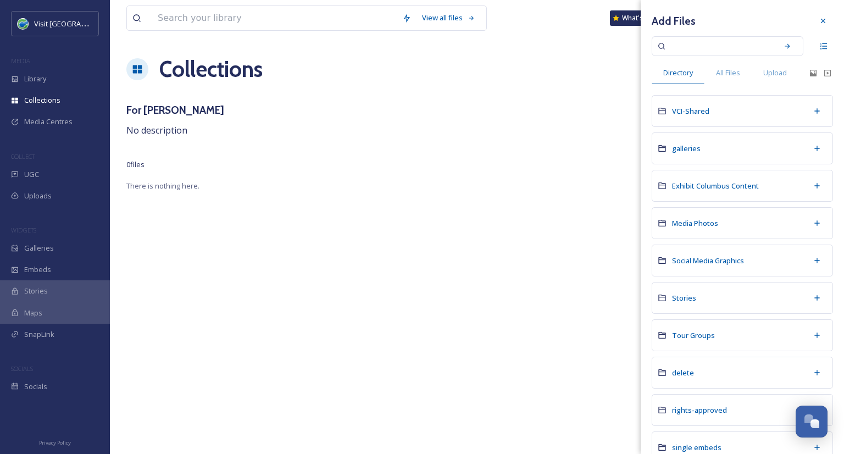
click at [706, 48] on input at bounding box center [720, 46] width 104 height 24
type input "chihuly"
click at [783, 43] on icon at bounding box center [787, 46] width 8 height 8
click at [695, 110] on span "VCI-Shared" at bounding box center [690, 111] width 37 height 10
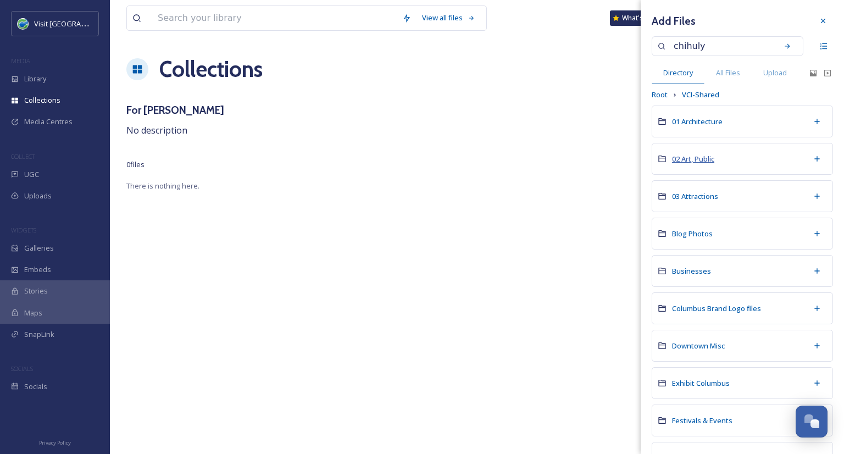
click at [696, 159] on span "02 Art, Public" at bounding box center [693, 159] width 42 height 10
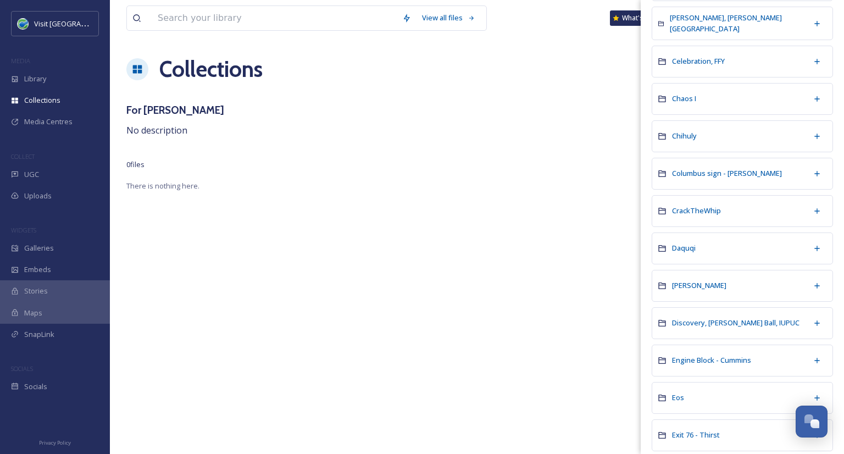
scroll to position [248, 0]
click at [683, 134] on span "Chihuly" at bounding box center [684, 136] width 25 height 10
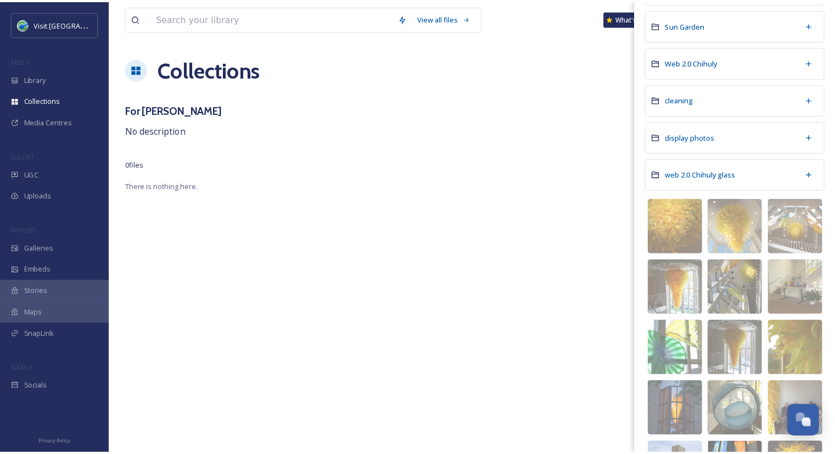
scroll to position [585, 0]
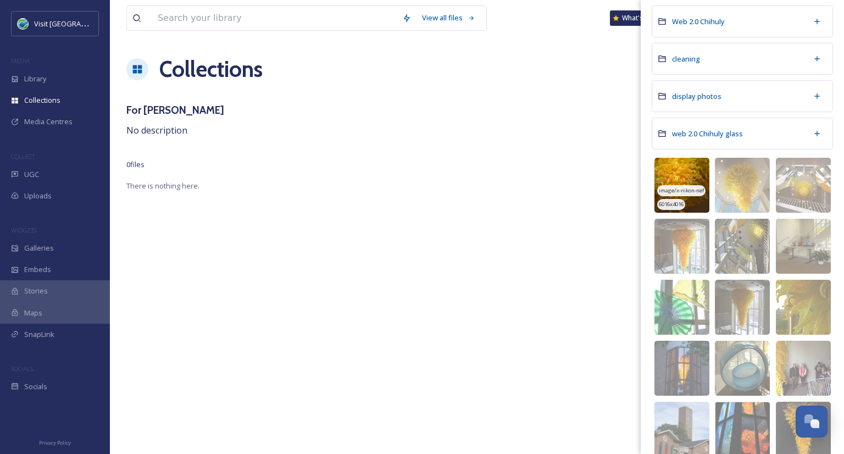
click at [688, 170] on img at bounding box center [681, 185] width 55 height 55
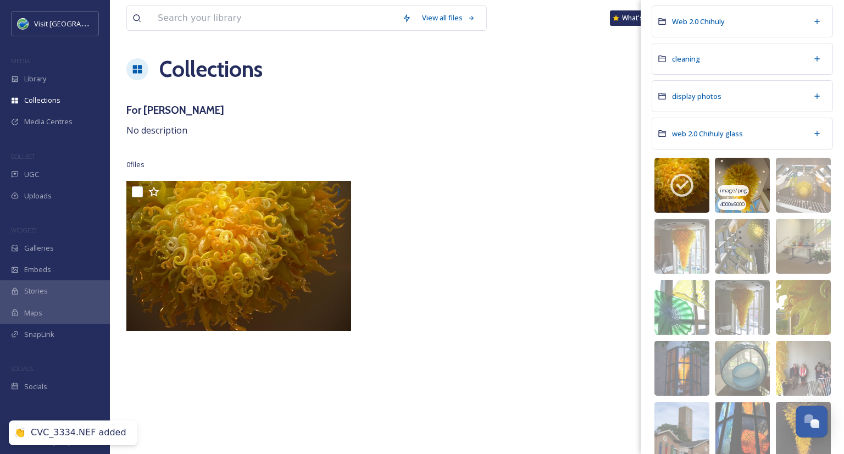
click at [733, 169] on img at bounding box center [741, 185] width 55 height 55
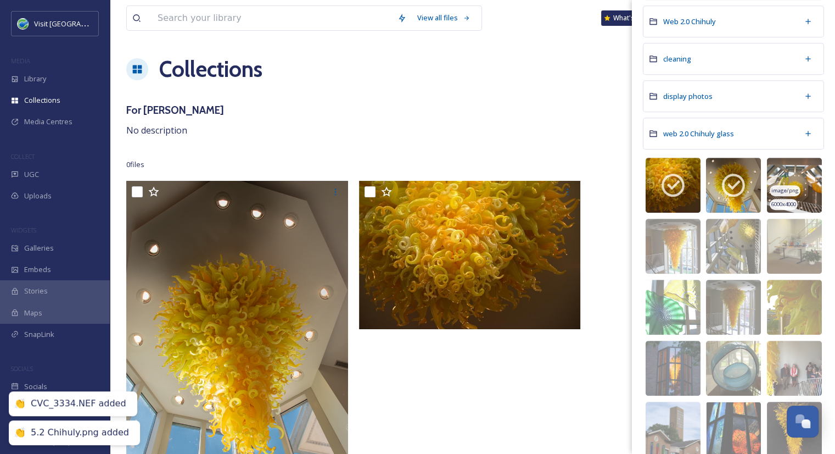
click at [789, 171] on img at bounding box center [794, 185] width 55 height 55
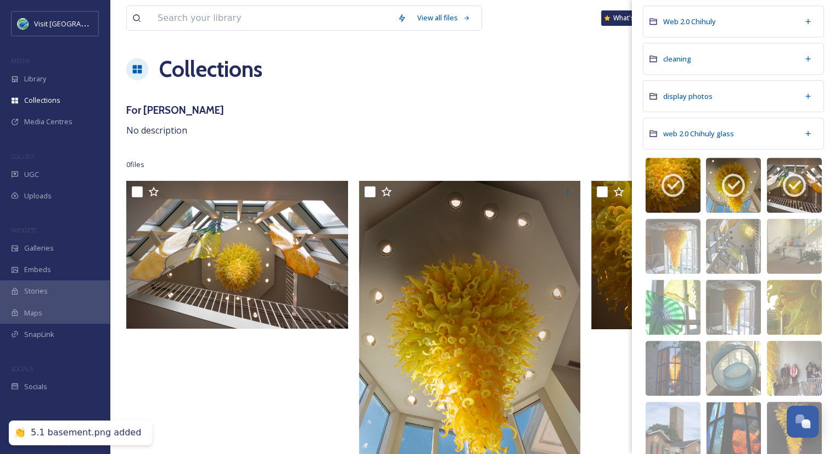
click at [616, 115] on div "For Sami No description" at bounding box center [472, 119] width 693 height 35
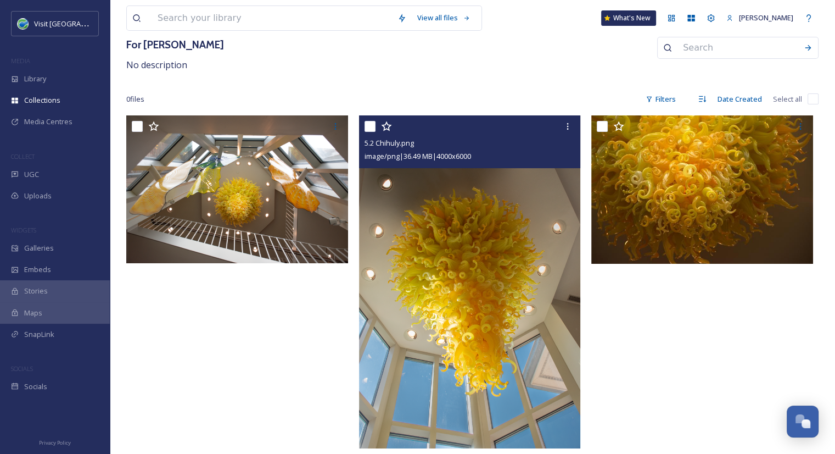
scroll to position [65, 0]
